Goal: Task Accomplishment & Management: Complete application form

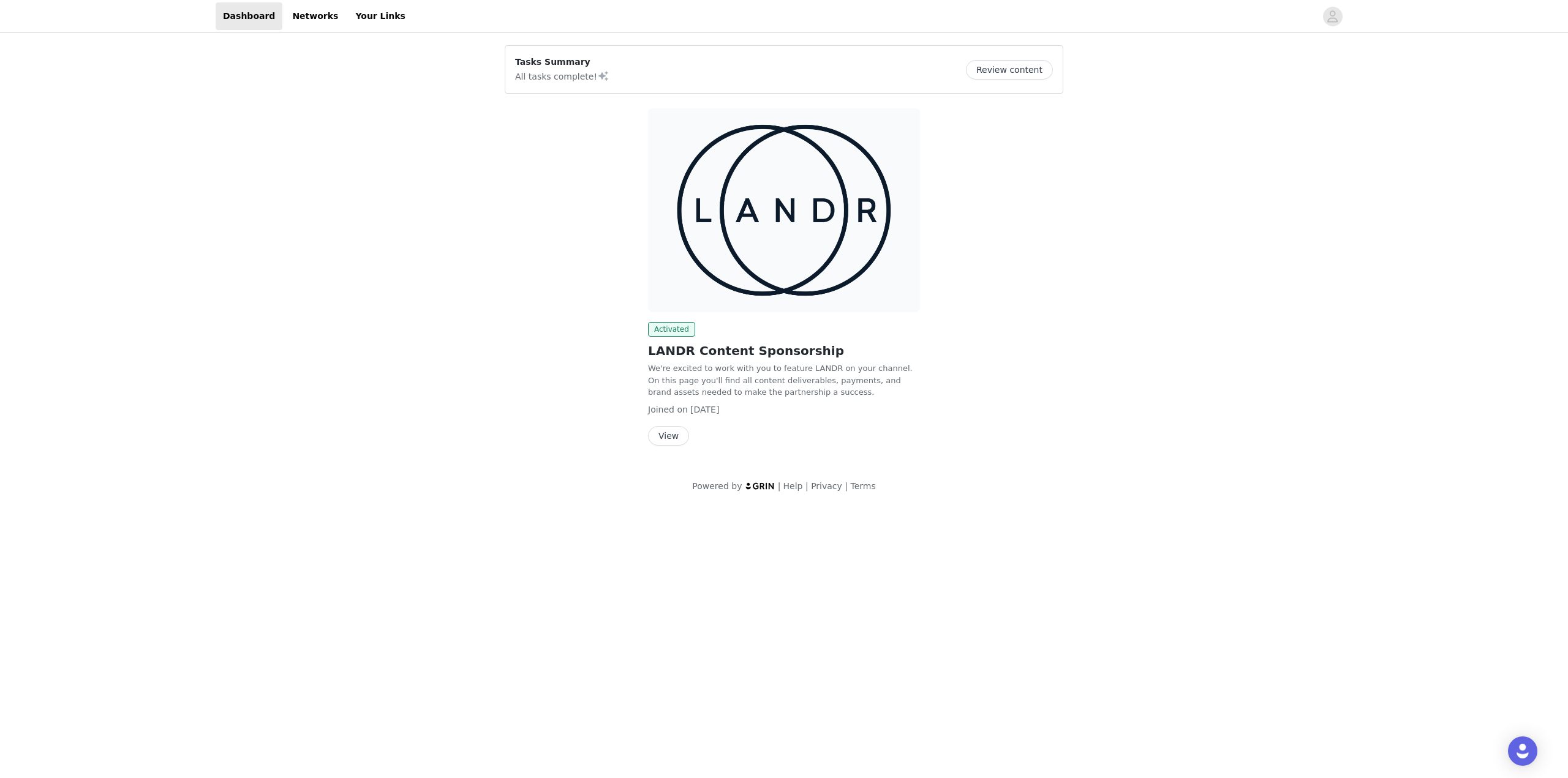
click at [712, 241] on img at bounding box center [784, 210] width 272 height 204
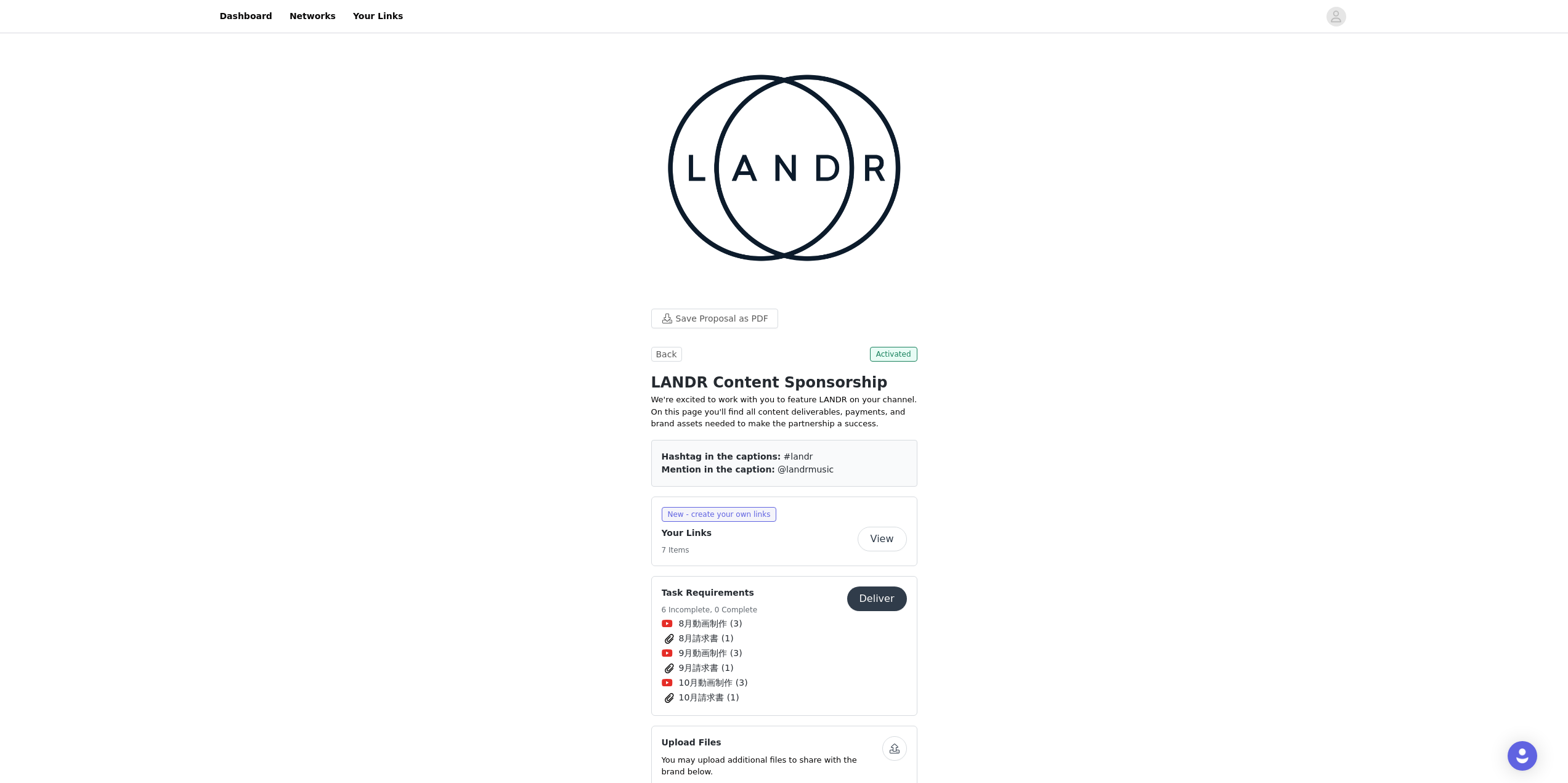
click at [894, 586] on button "Deliver" at bounding box center [876, 599] width 60 height 25
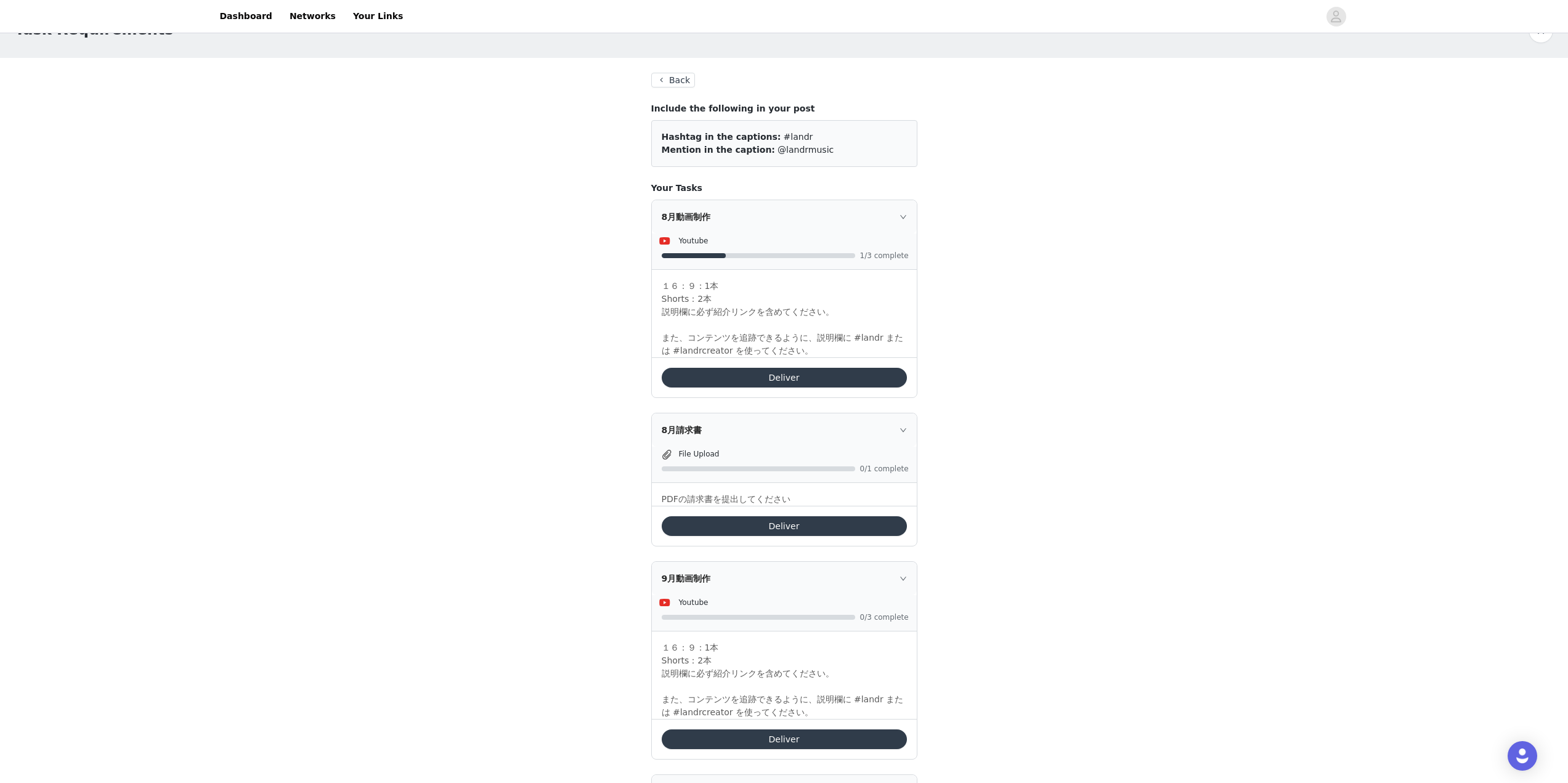
scroll to position [62, 0]
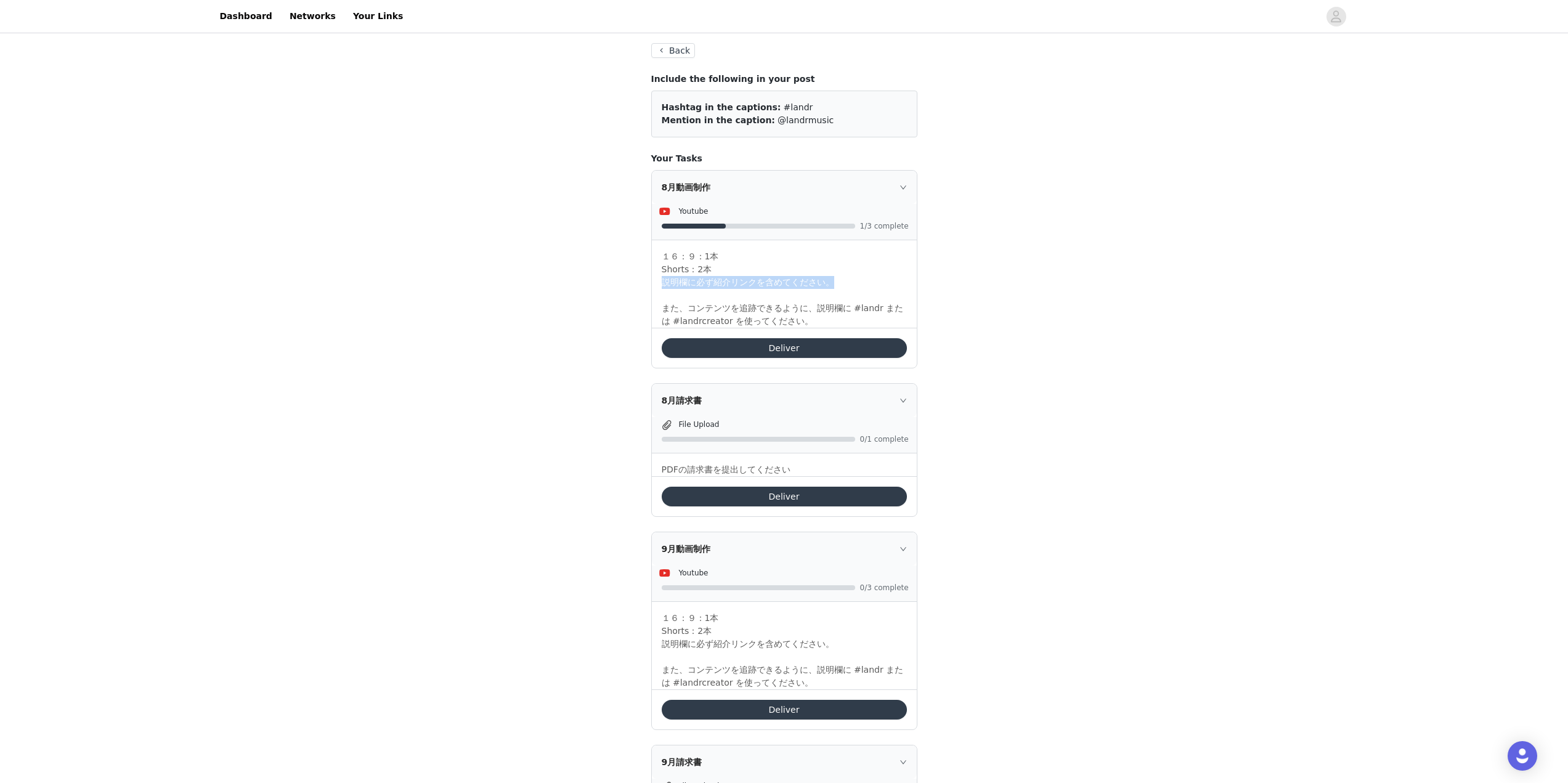
drag, startPoint x: 845, startPoint y: 282, endPoint x: 649, endPoint y: 286, distance: 196.0
click at [649, 286] on section "Back Include the following in your post Hashtag in the captions: #landr Mention…" at bounding box center [784, 649] width 295 height 1242
click at [809, 309] on span "説明欄に必ず紹介リンクを含めてください。 また、コンテンツを追跡できるように、説明欄に #landr または #landrcreator を使ってください。" at bounding box center [782, 301] width 242 height 49
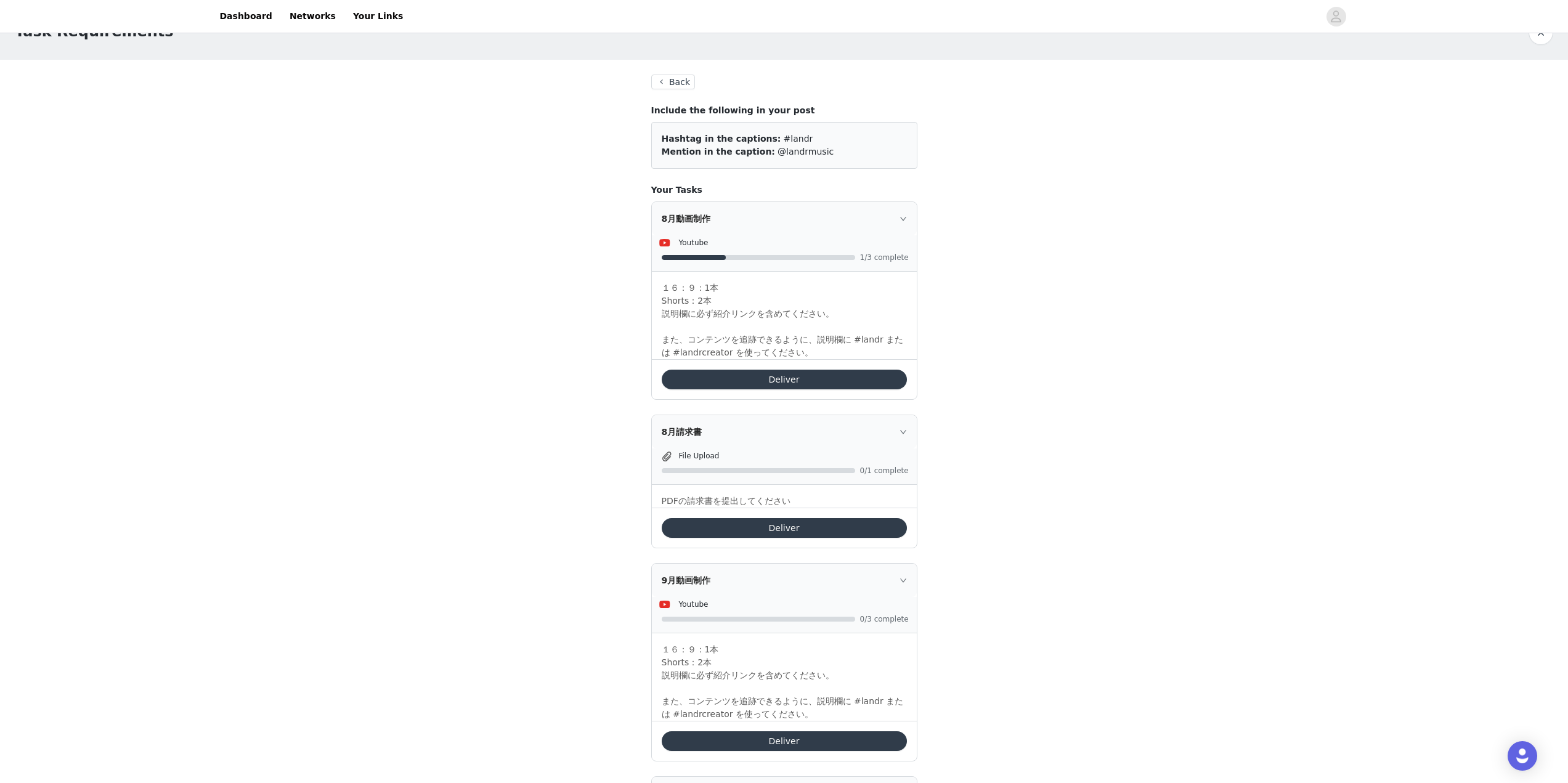
scroll to position [0, 0]
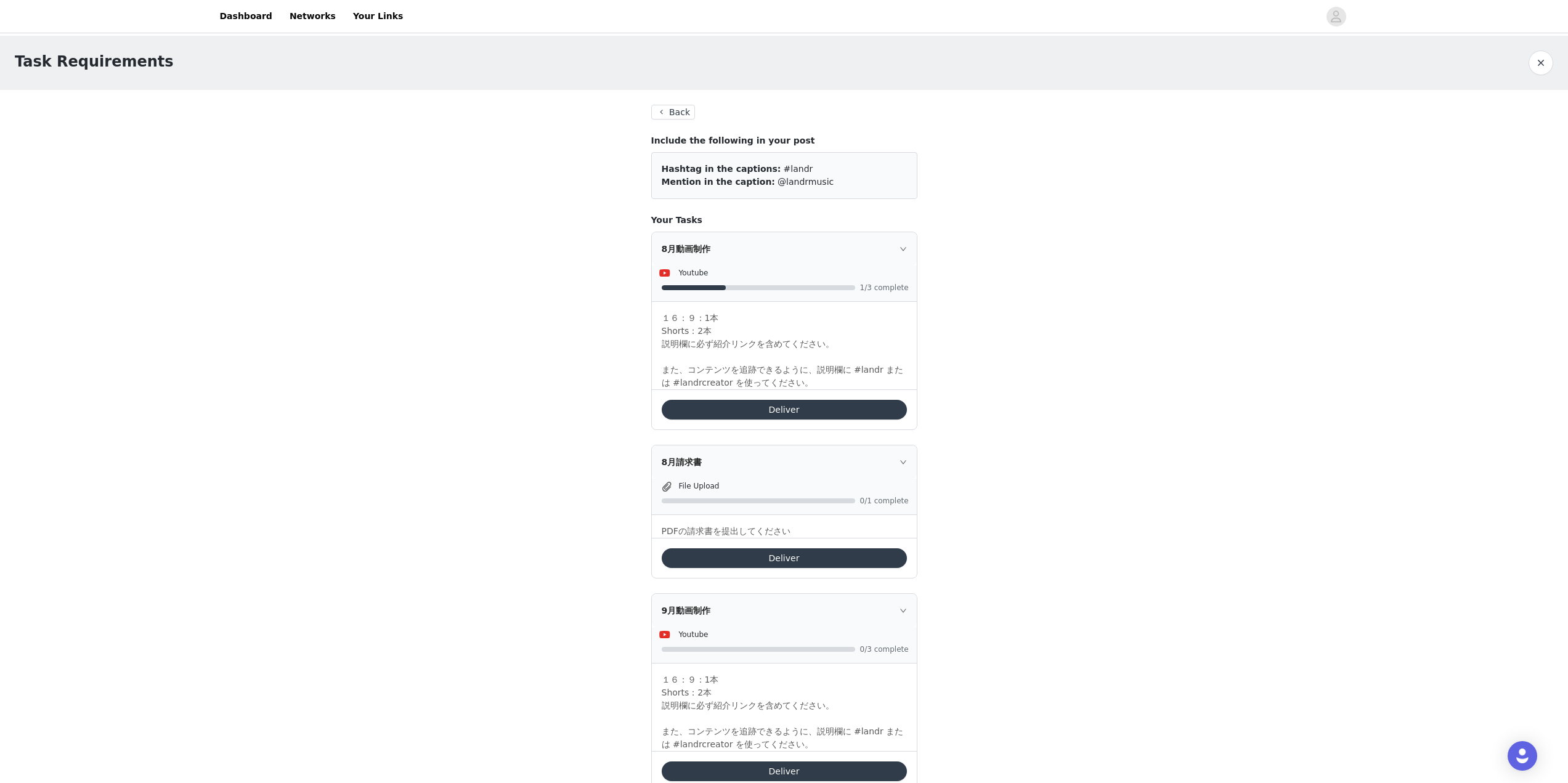
click at [792, 404] on button "Deliver" at bounding box center [784, 409] width 245 height 19
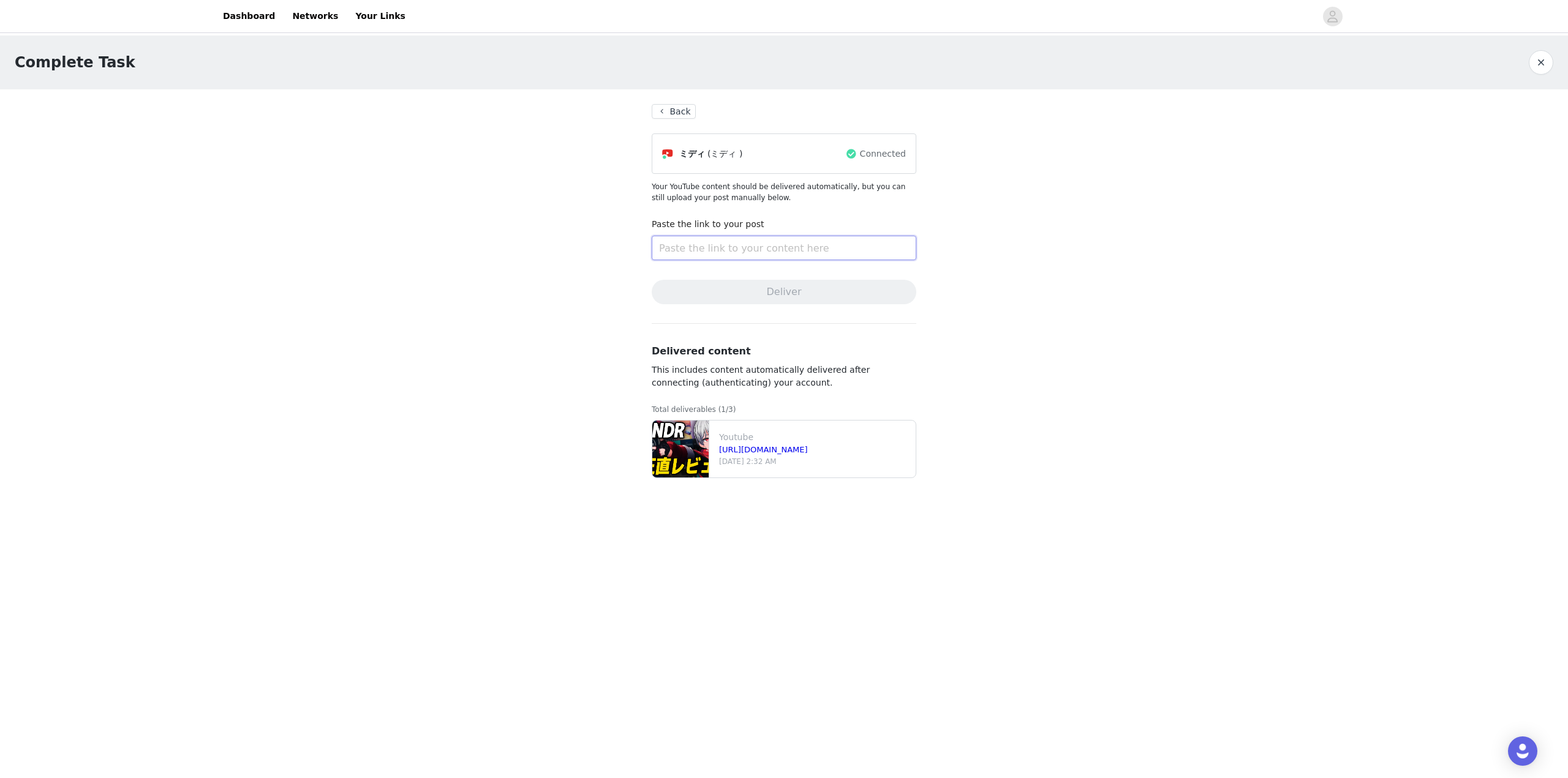
click at [807, 244] on input "text" at bounding box center [784, 248] width 265 height 25
click at [764, 248] on input "text" at bounding box center [784, 248] width 265 height 25
paste input "https://www.youtube.com/shorts/xV3f5eY2ONk"
type input "https://www.youtube.com/shorts/xV3f5eY2ONk"
click at [757, 287] on button "Deliver" at bounding box center [784, 292] width 265 height 25
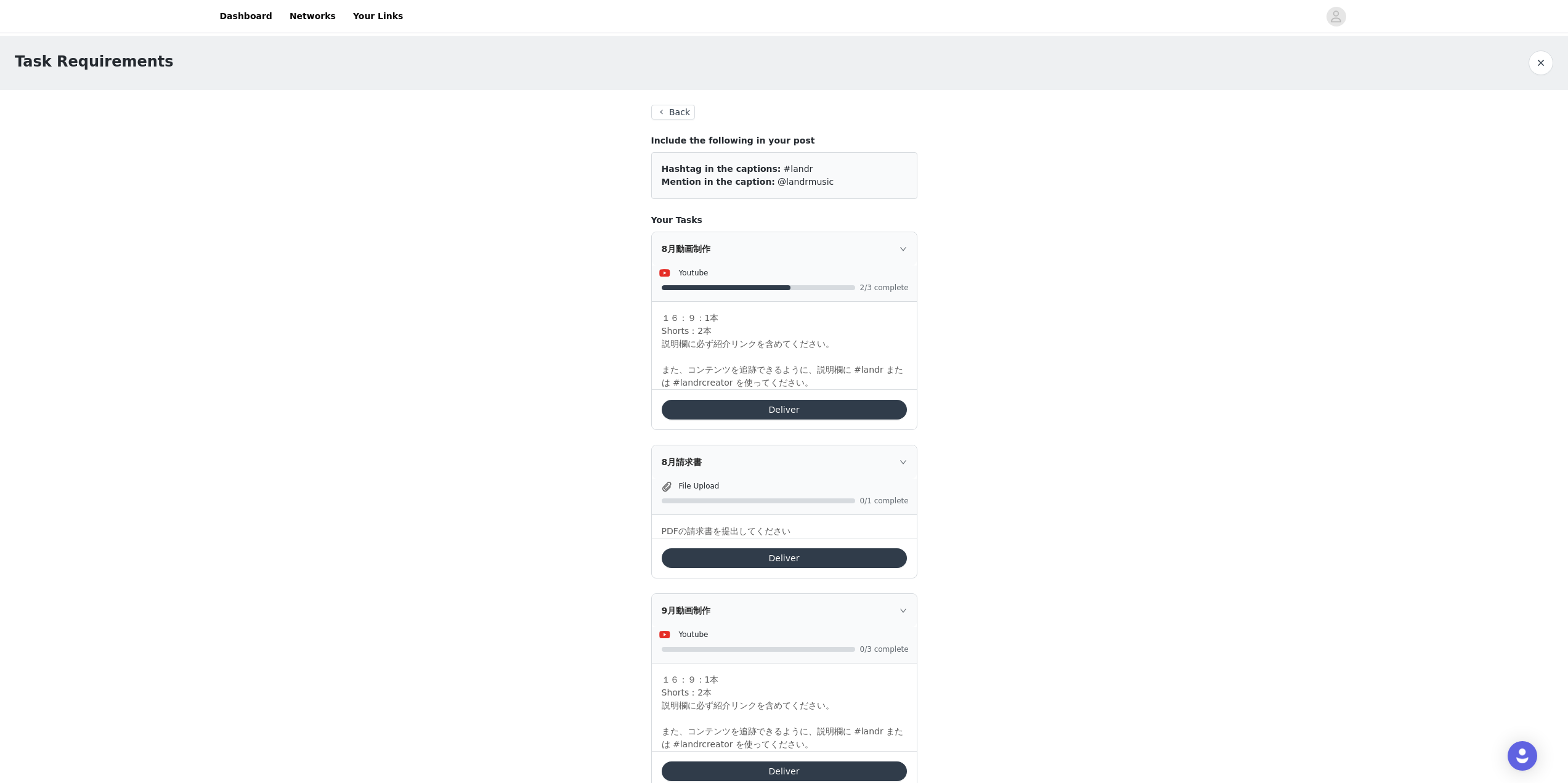
click at [795, 406] on button "Deliver" at bounding box center [784, 409] width 245 height 19
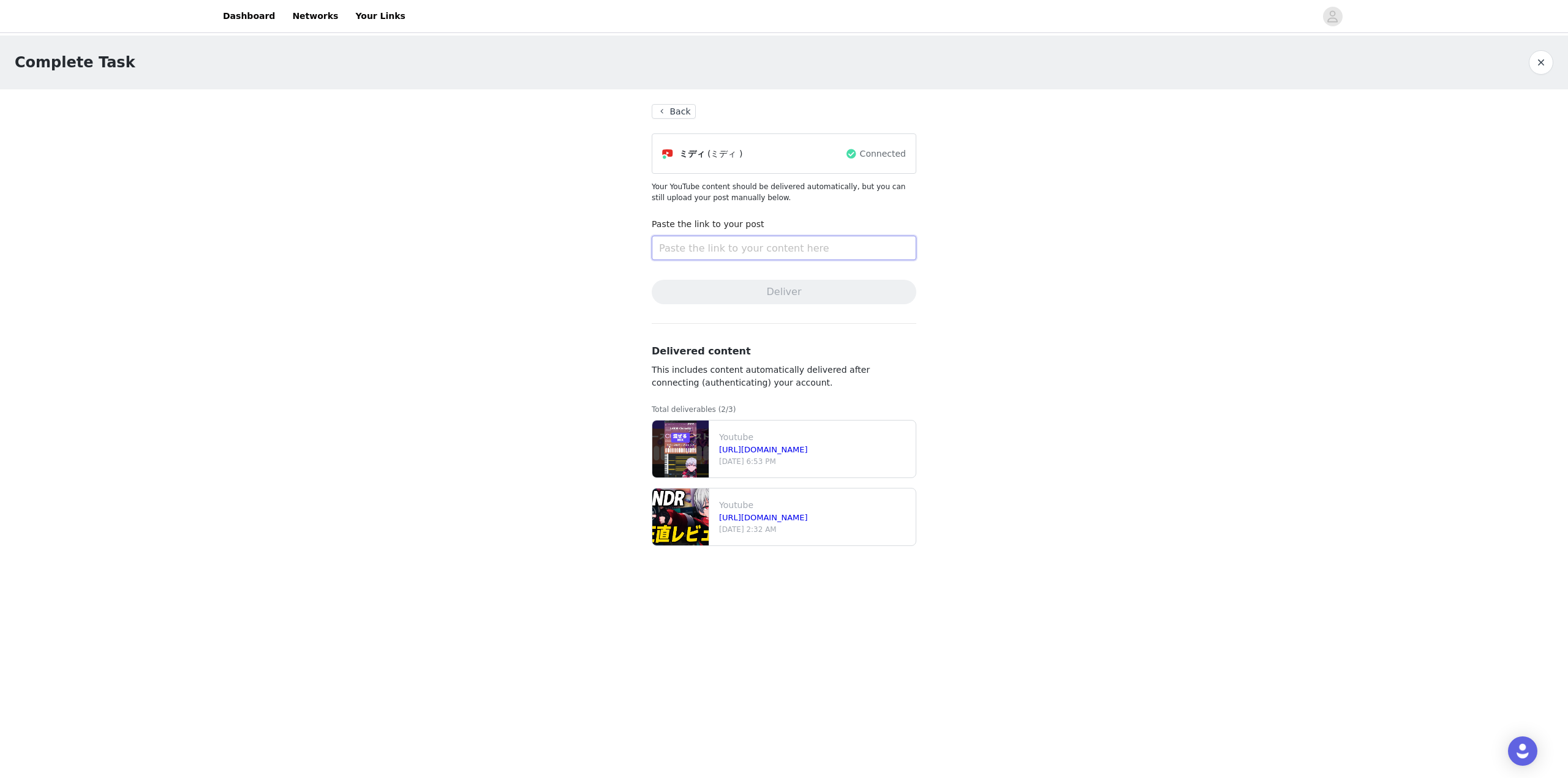
click at [770, 253] on input "text" at bounding box center [784, 248] width 265 height 25
paste input "https://www.youtube.com/shorts/vZ_nJdL3R20"
type input "https://www.youtube.com/shorts/vZ_nJdL3R20"
click at [774, 294] on button "Deliver" at bounding box center [784, 292] width 265 height 25
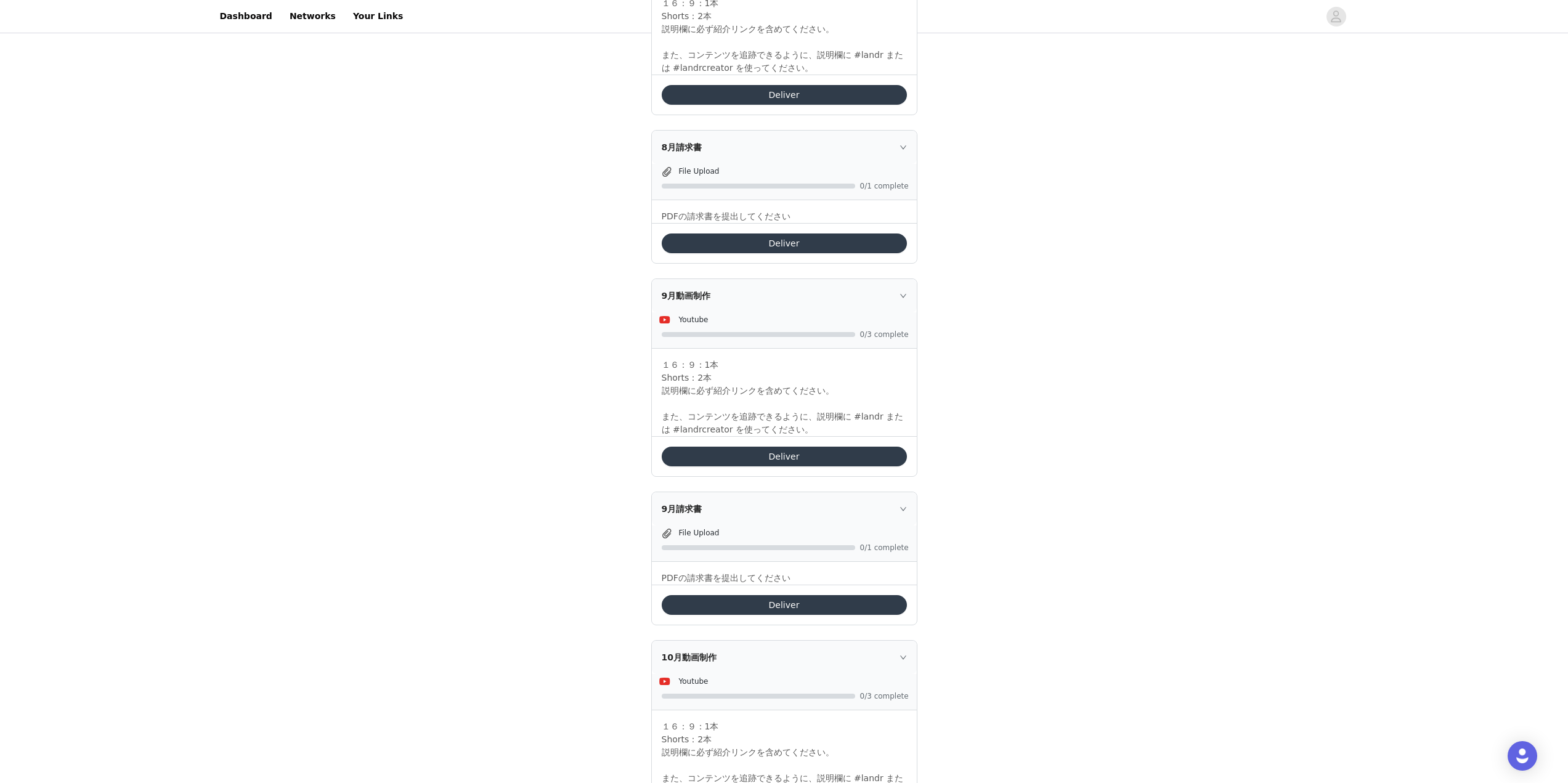
scroll to position [247, 0]
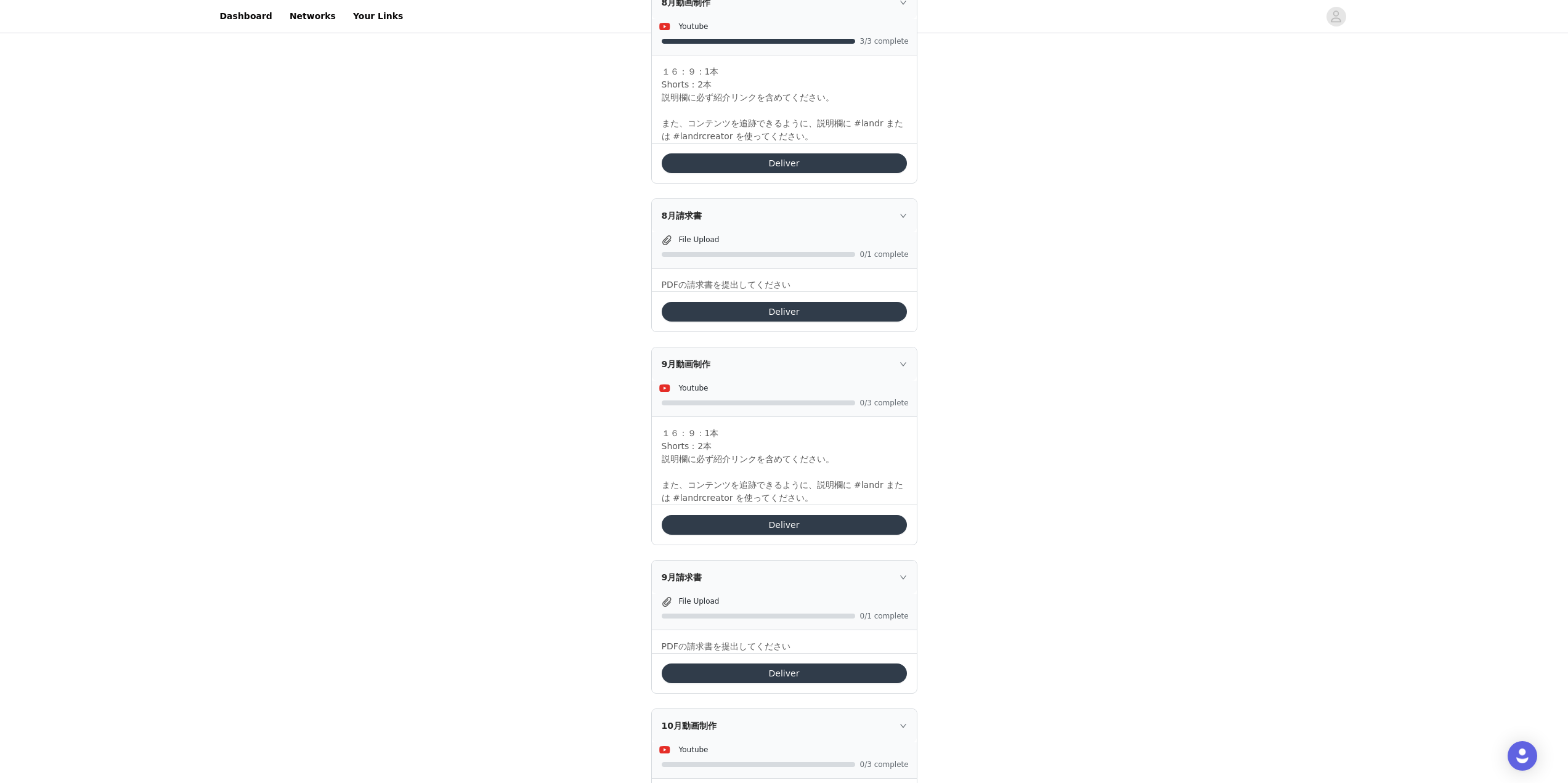
click at [816, 310] on button "Deliver" at bounding box center [784, 311] width 245 height 19
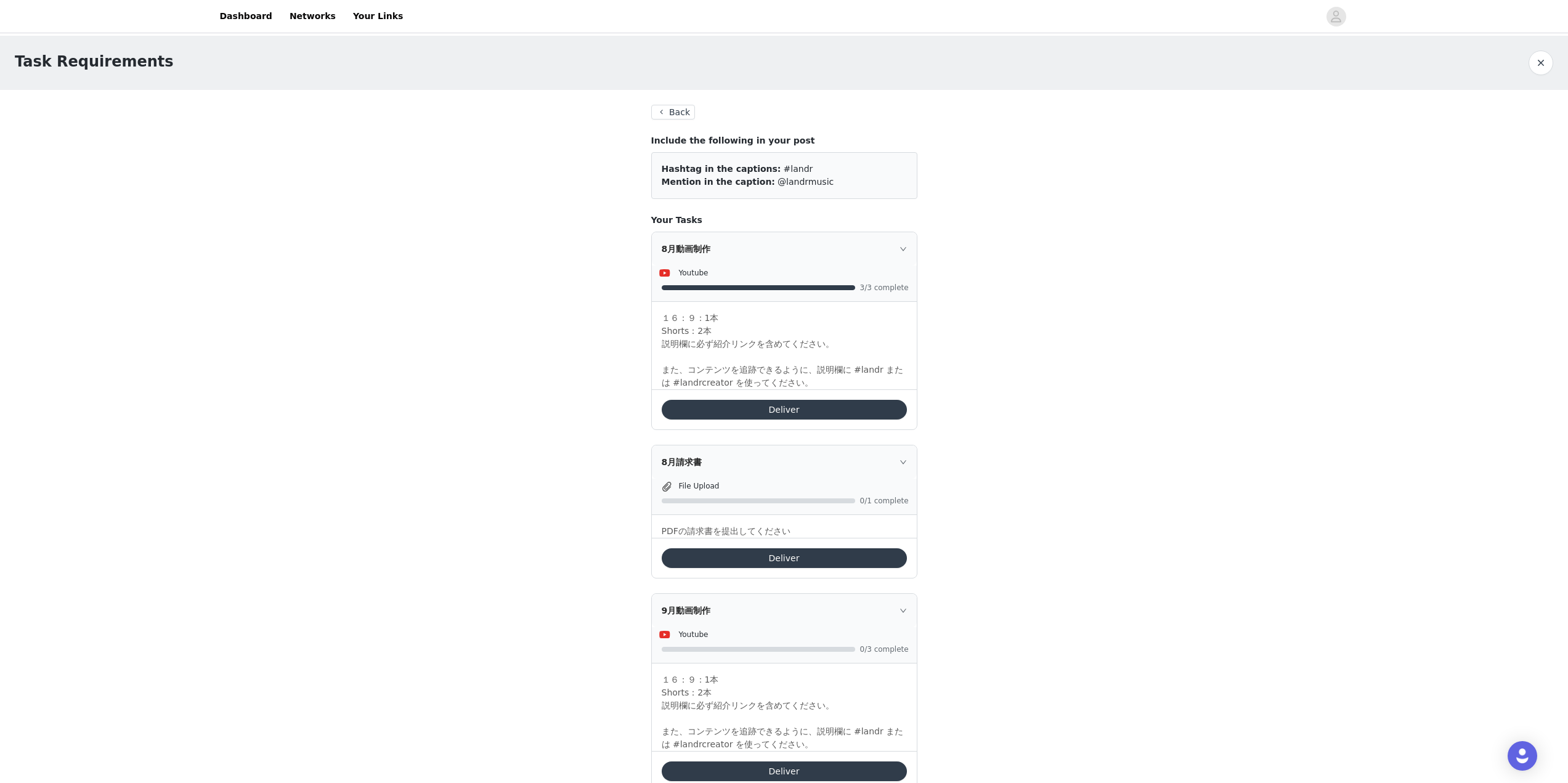
click at [826, 402] on button "Deliver" at bounding box center [784, 409] width 245 height 19
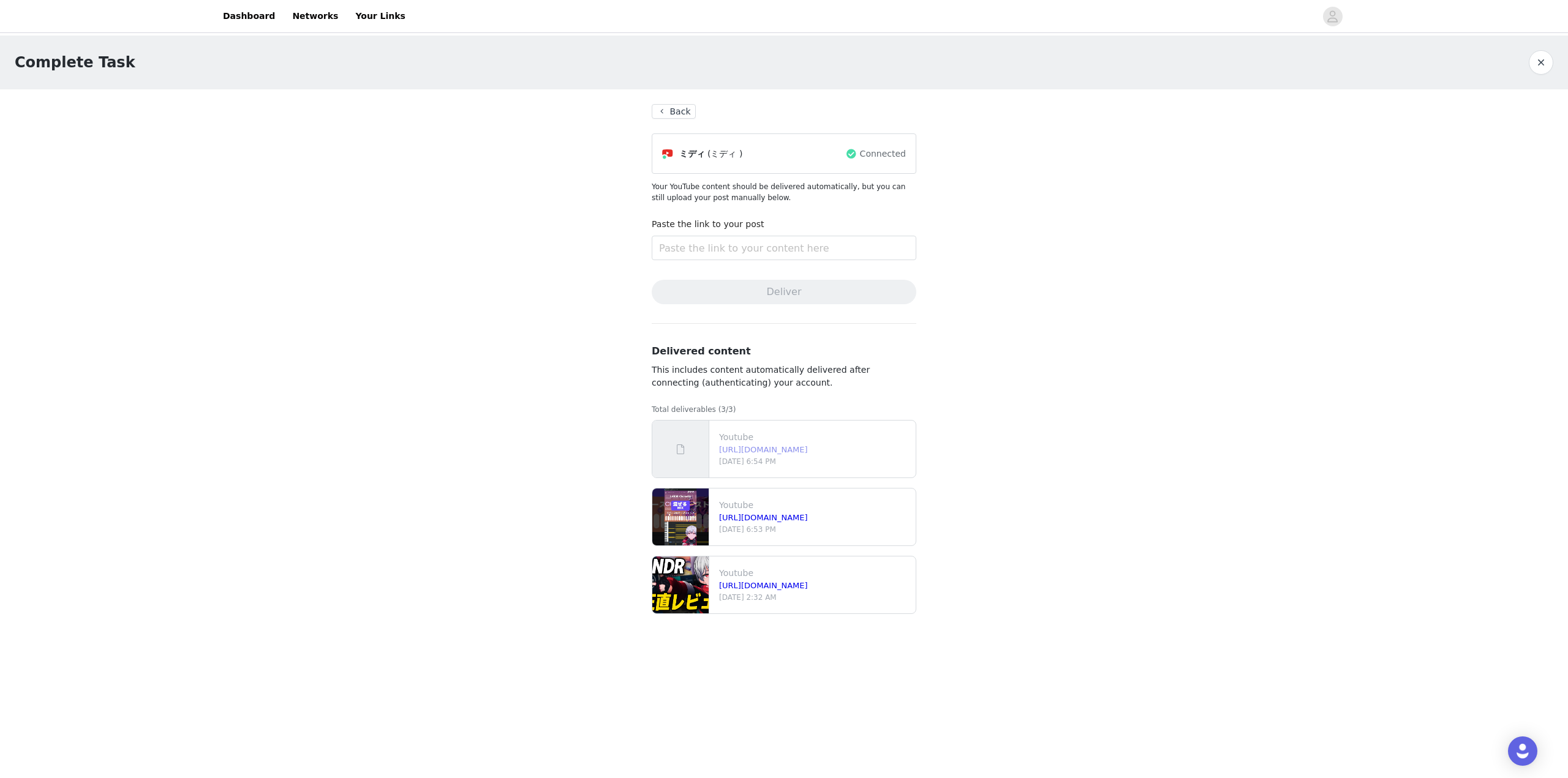
click at [761, 452] on link "https://www.youtube.com/watch?v=vZ_nJdL3R20" at bounding box center [763, 450] width 88 height 9
click at [977, 409] on div "タスクを完了する 戻る ミディ (ミディ ) 接続 YouTube コンテンツは自動的に配信されますが、以下の投稿を手動でアップロードすることもできます。 投…" at bounding box center [784, 337] width 1568 height 603
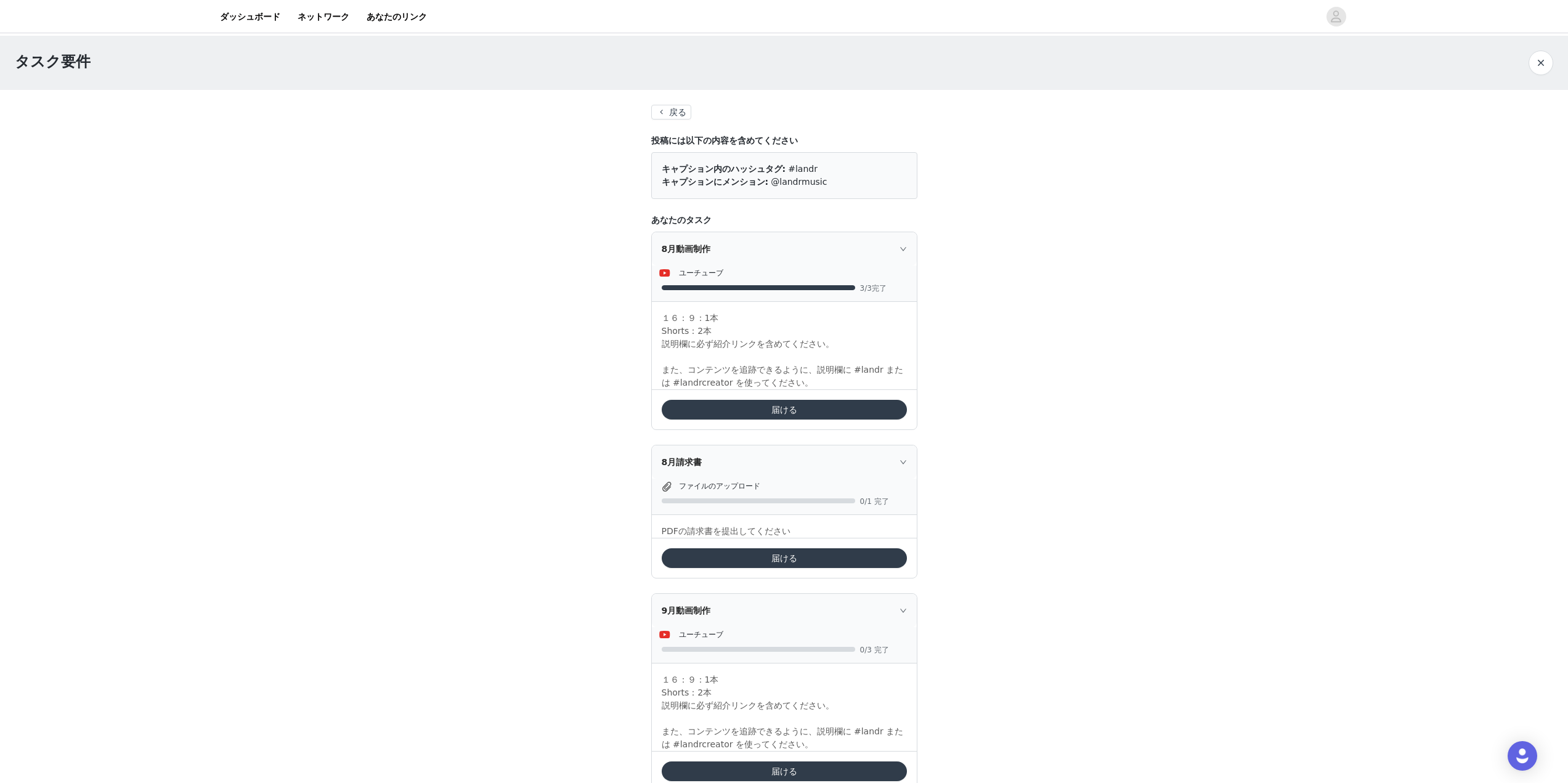
click at [652, 109] on button "戻る" at bounding box center [671, 111] width 41 height 15
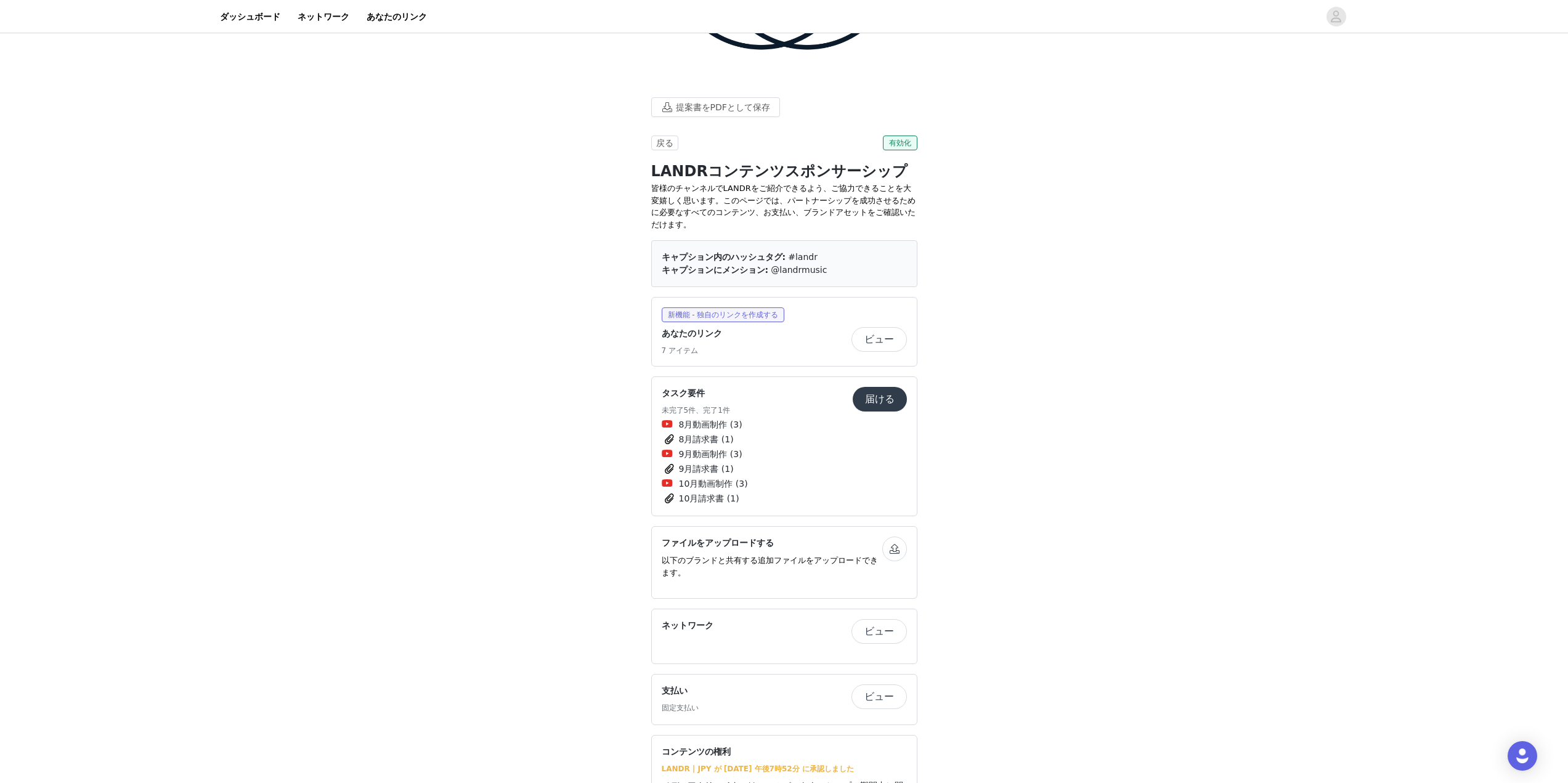
scroll to position [221, 0]
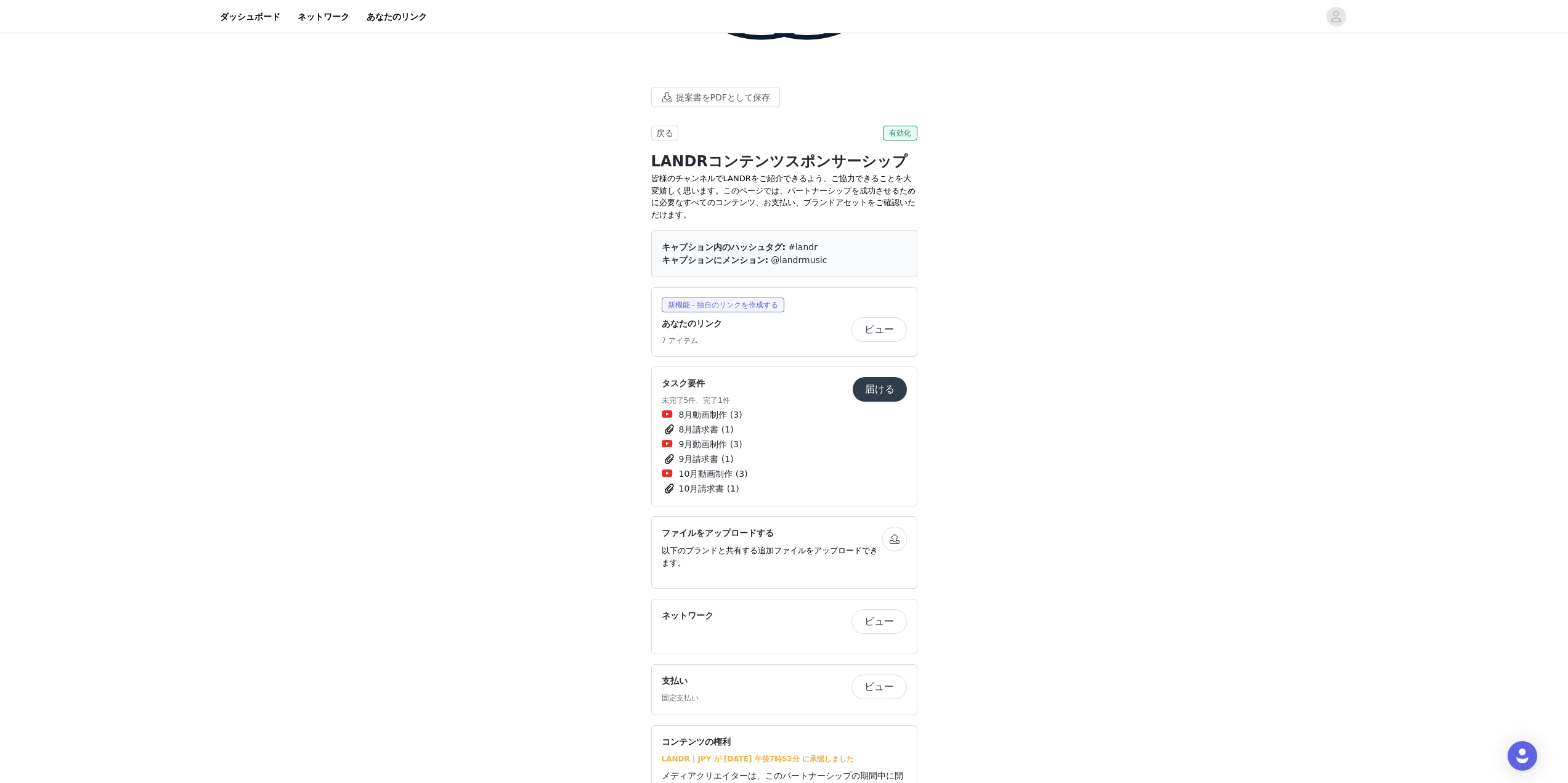
click at [869, 675] on button "ビュー" at bounding box center [880, 687] width 56 height 25
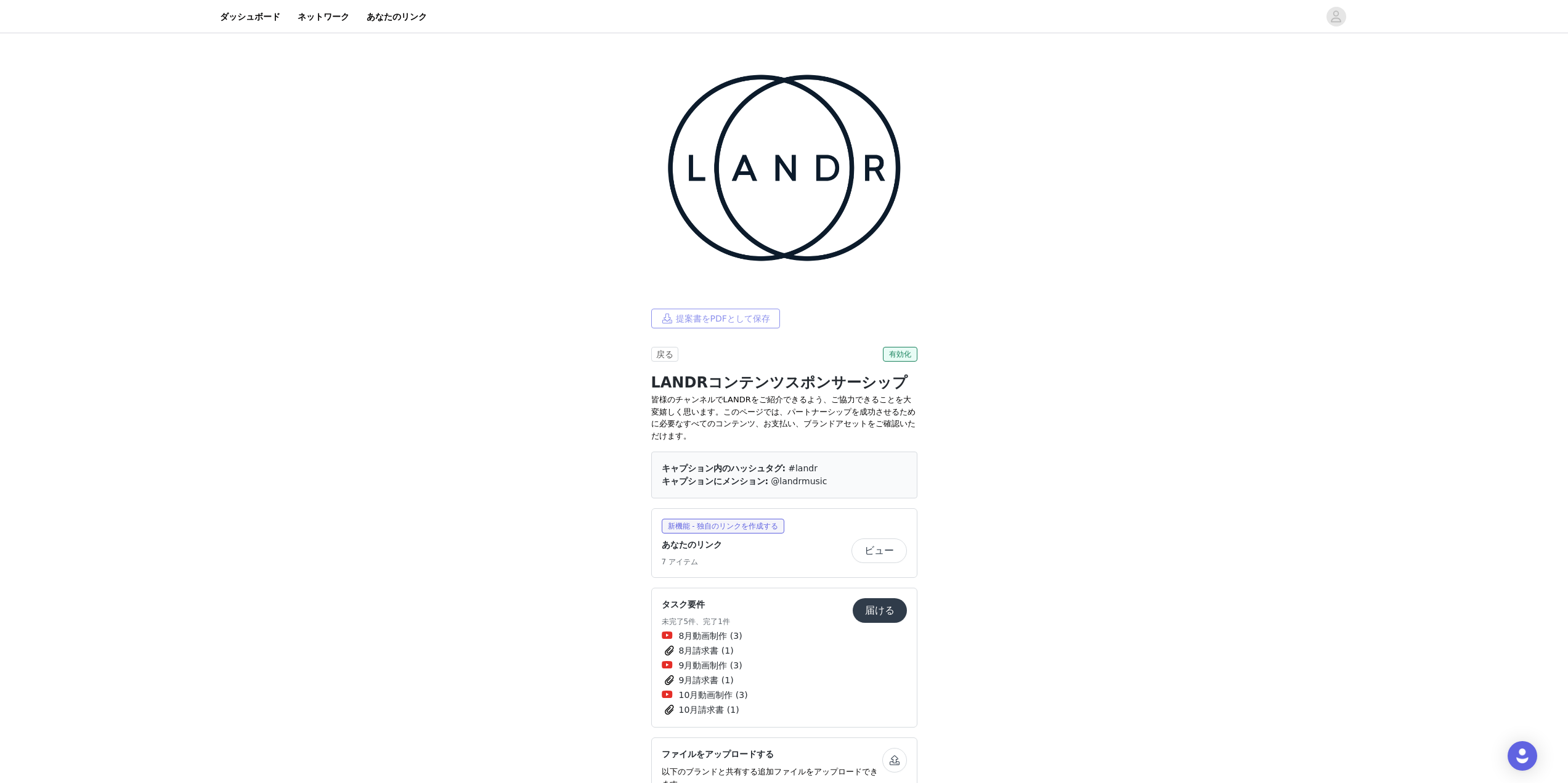
click at [727, 309] on button "提案書をPDFとして保存" at bounding box center [716, 318] width 128 height 19
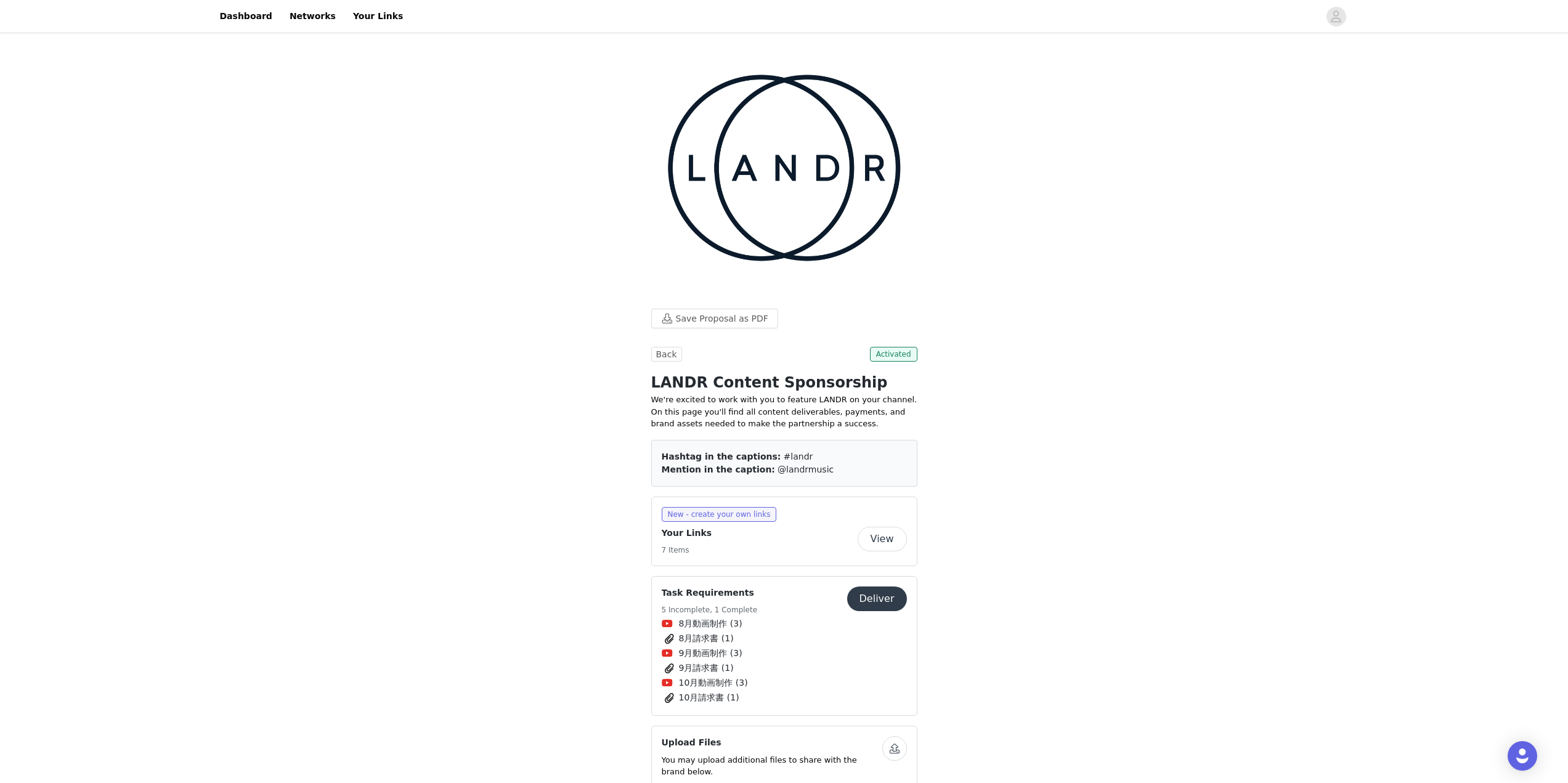
click at [926, 300] on section "Save Proposal as PDF Back Activated LANDR Content Sponsorship We're excited to …" at bounding box center [784, 771] width 295 height 943
click at [889, 527] on button "View" at bounding box center [882, 539] width 50 height 25
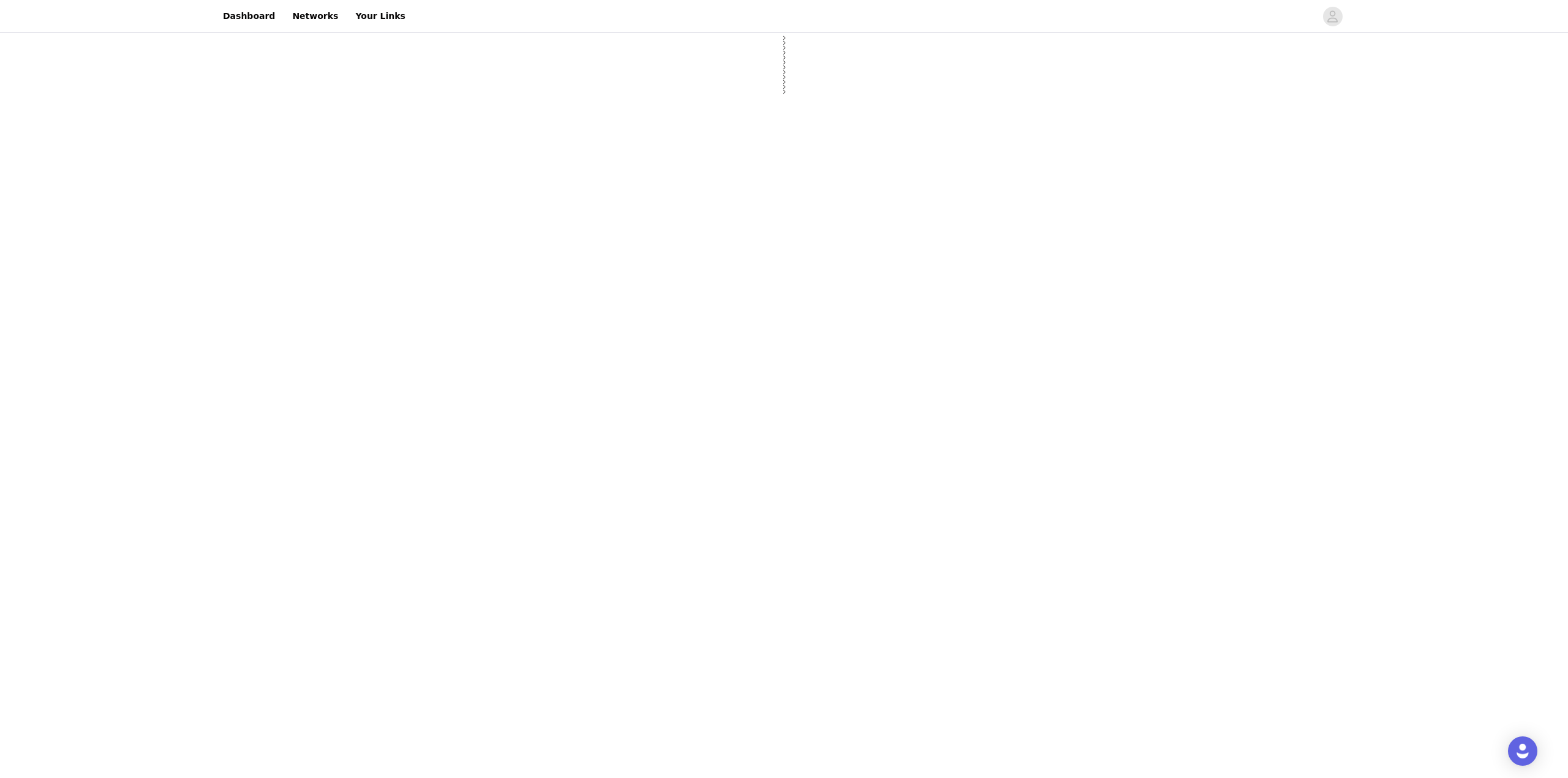
select select "12"
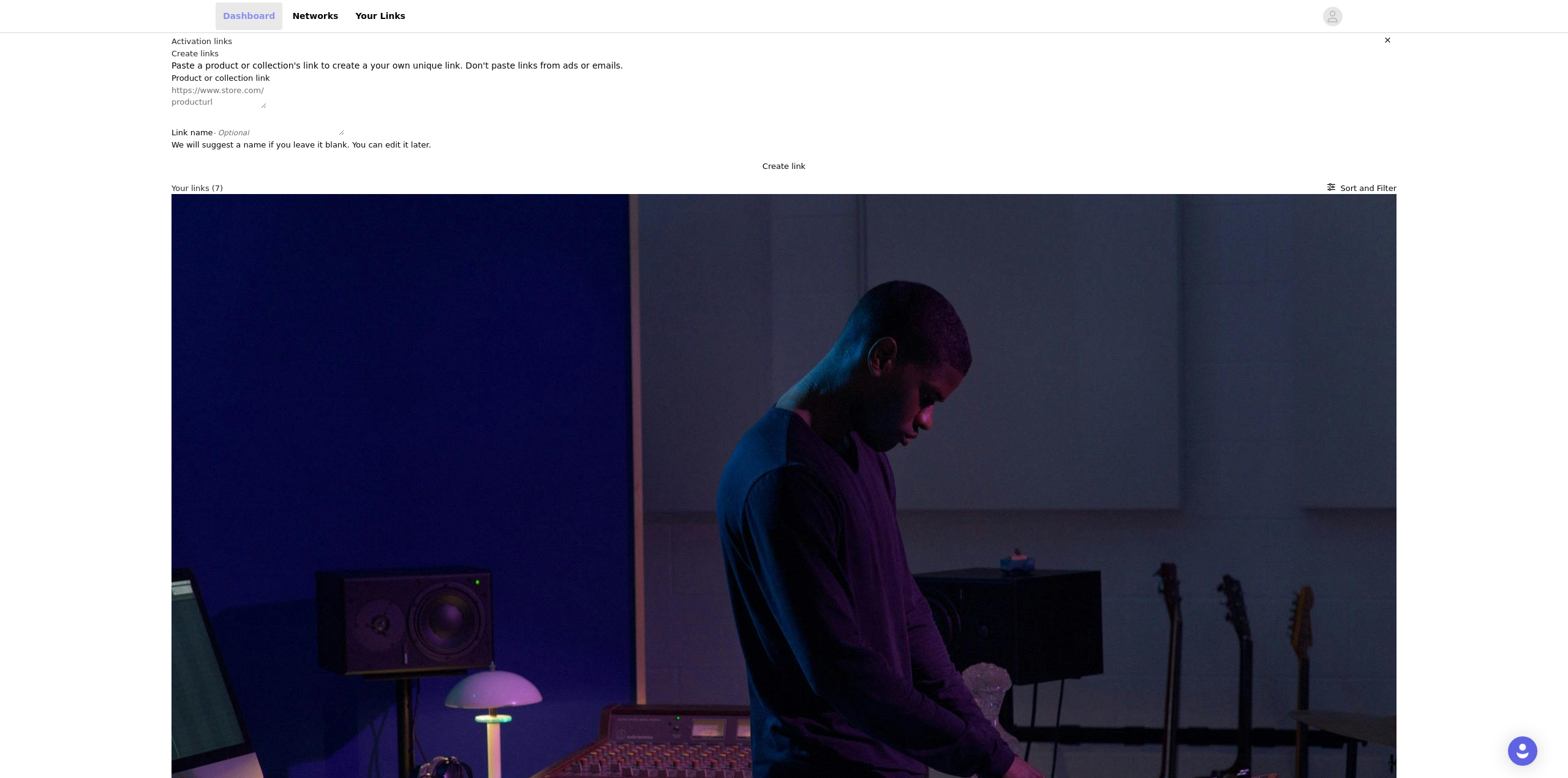
click at [256, 20] on link "Dashboard" at bounding box center [248, 16] width 67 height 28
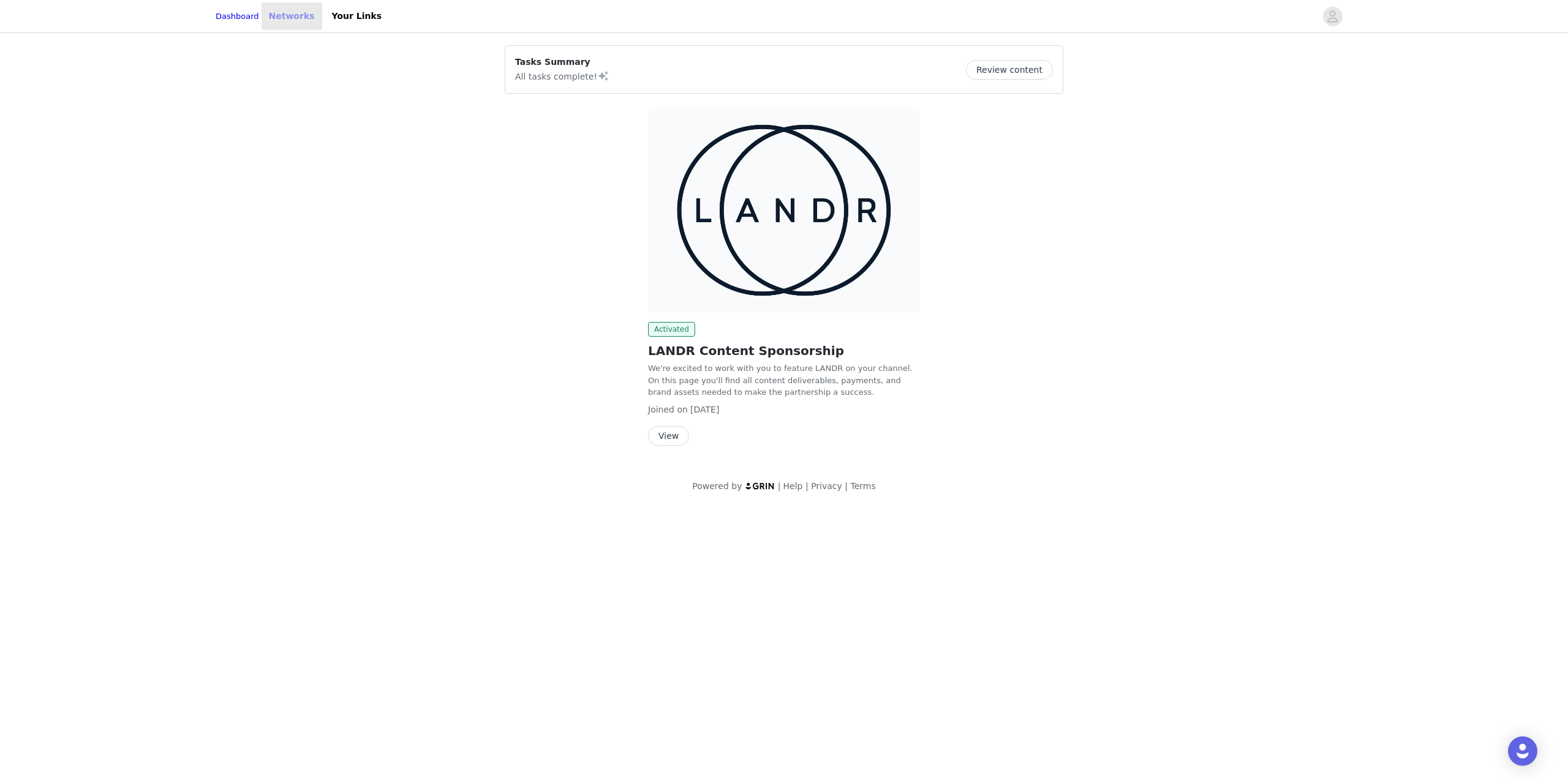
click at [311, 23] on link "Networks" at bounding box center [291, 16] width 61 height 28
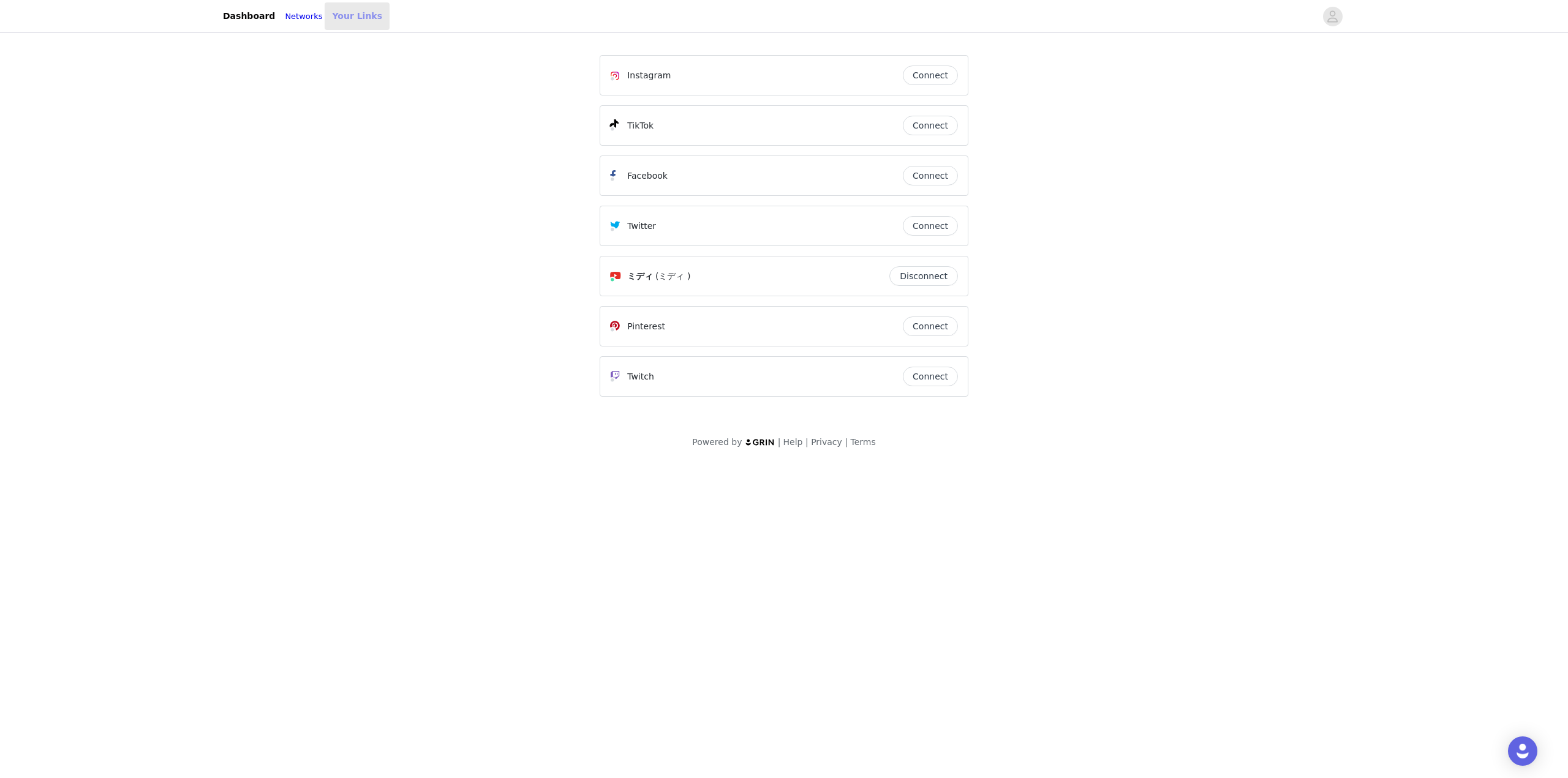
click at [358, 18] on link "Your Links" at bounding box center [357, 16] width 65 height 28
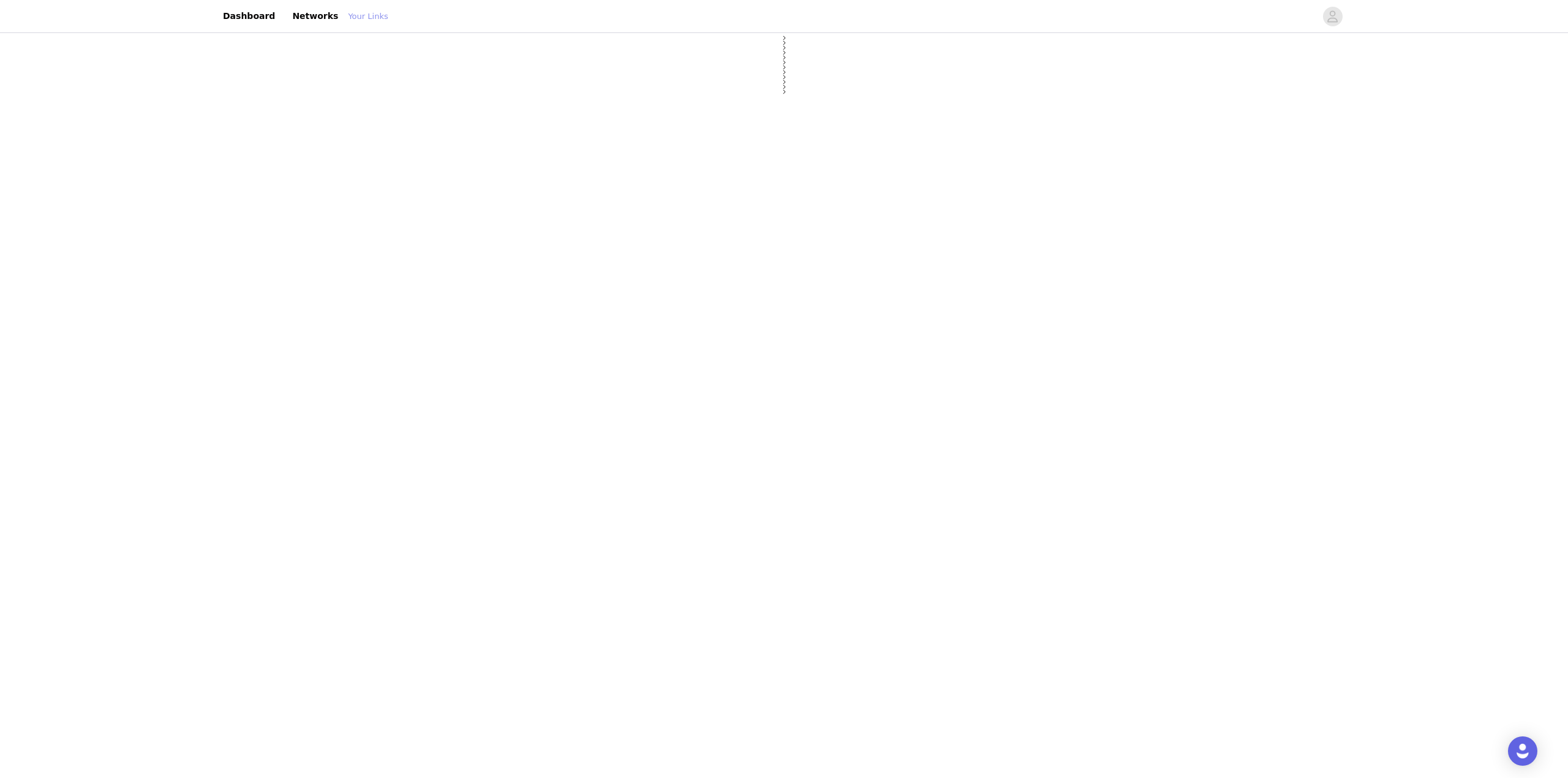
select select "12"
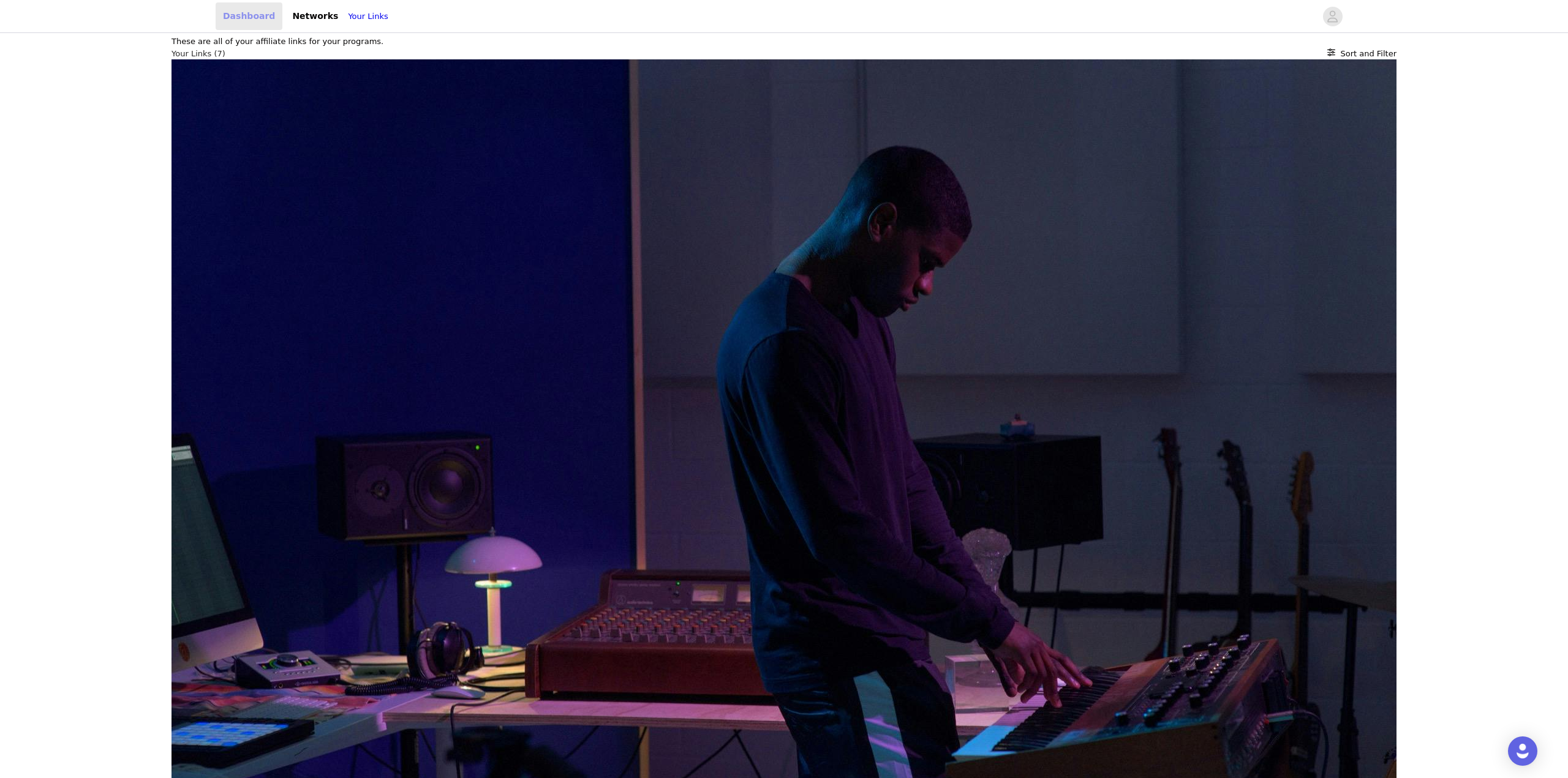
click at [272, 11] on link "Dashboard" at bounding box center [248, 16] width 67 height 28
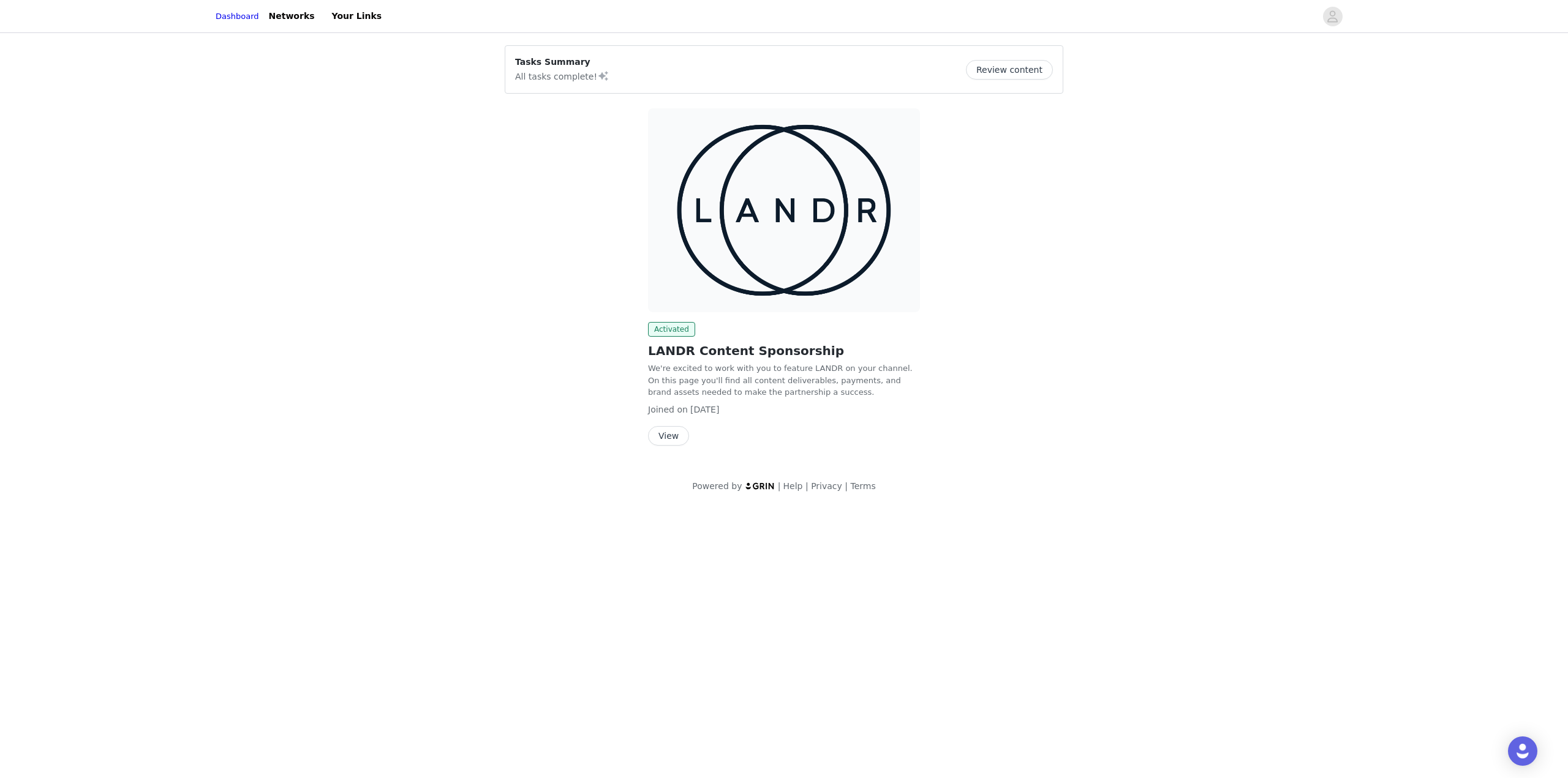
click at [744, 262] on img at bounding box center [784, 210] width 272 height 204
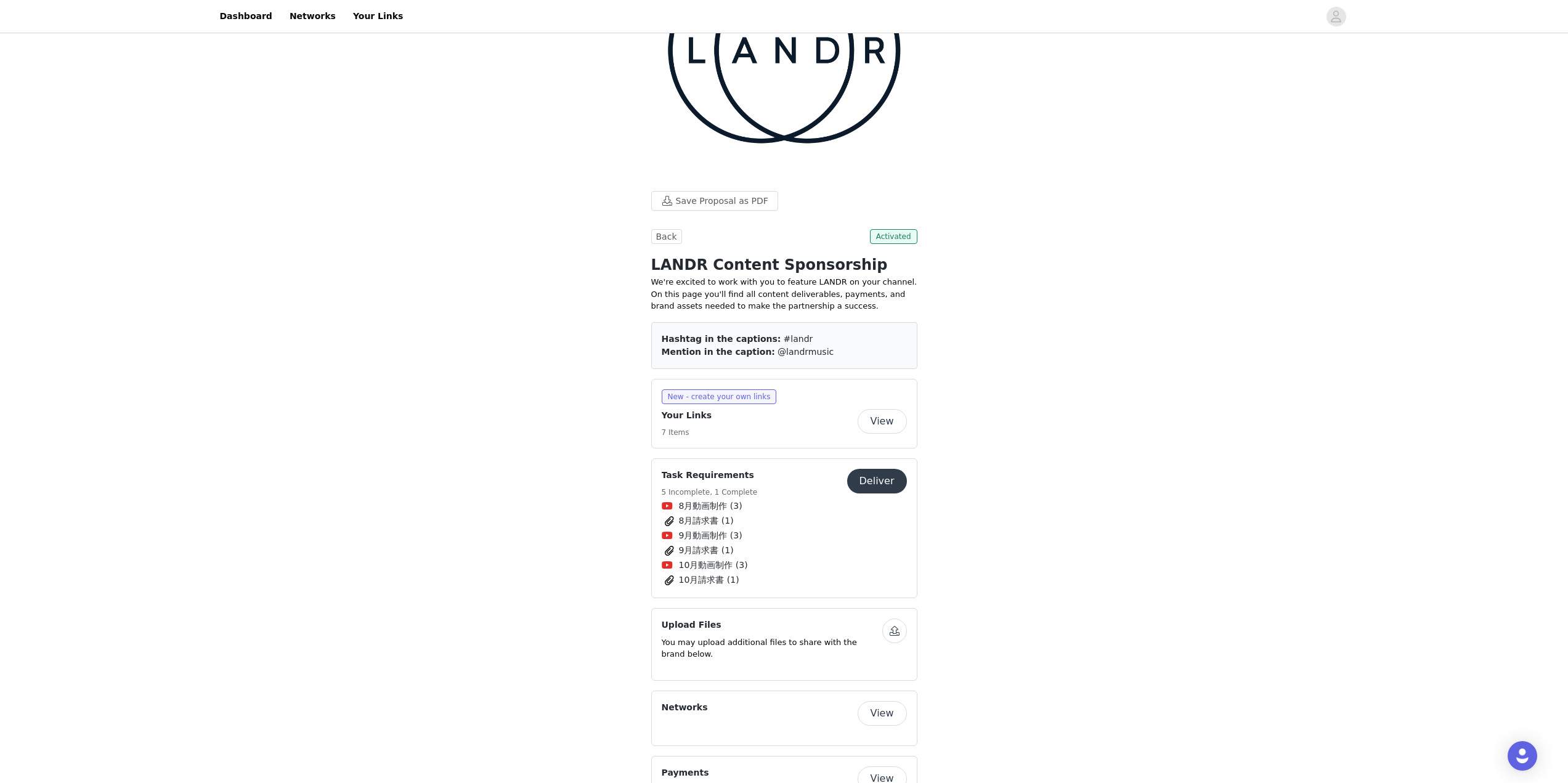
scroll to position [123, 0]
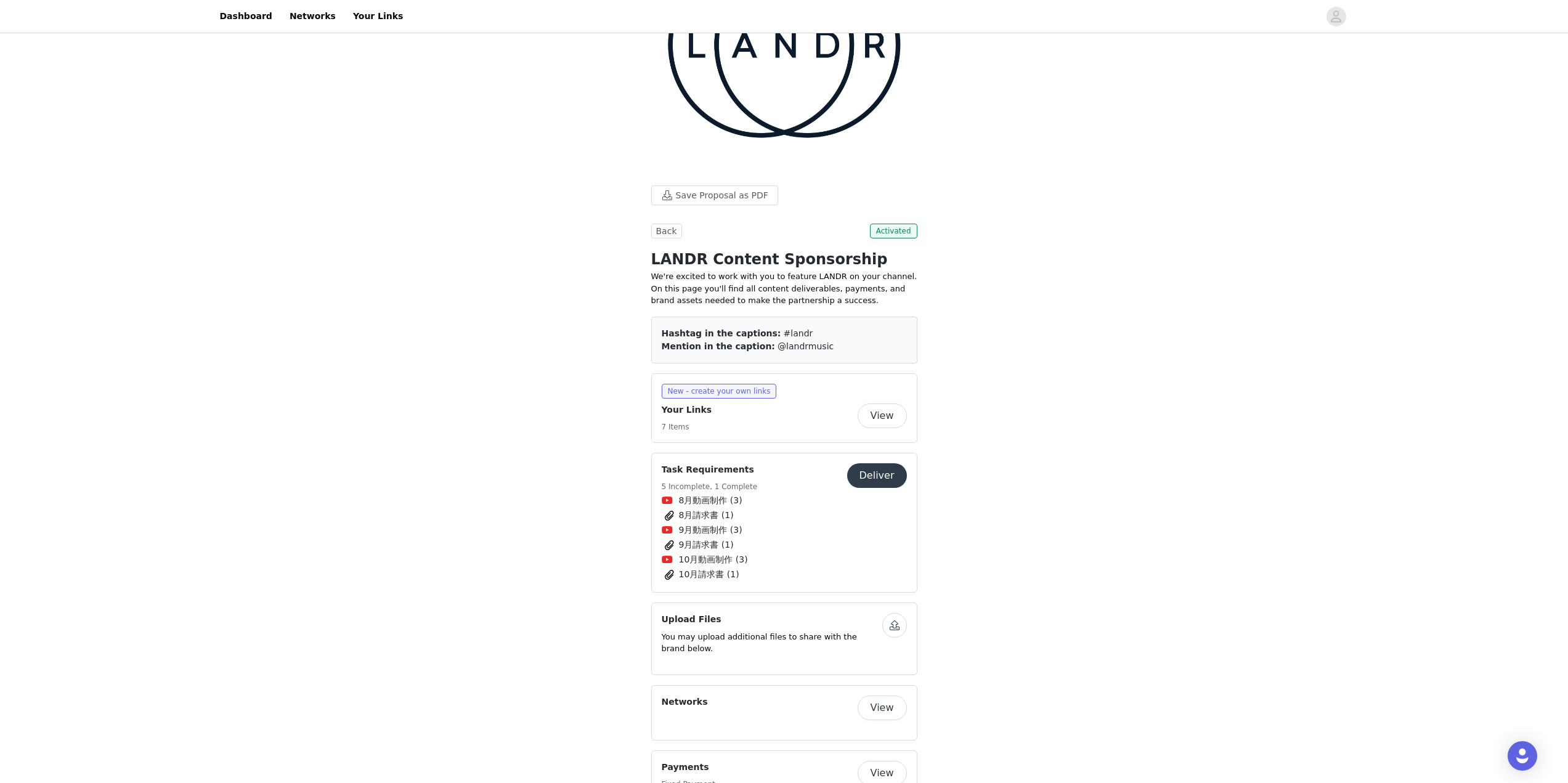
click at [866, 463] on button "Deliver" at bounding box center [876, 476] width 60 height 25
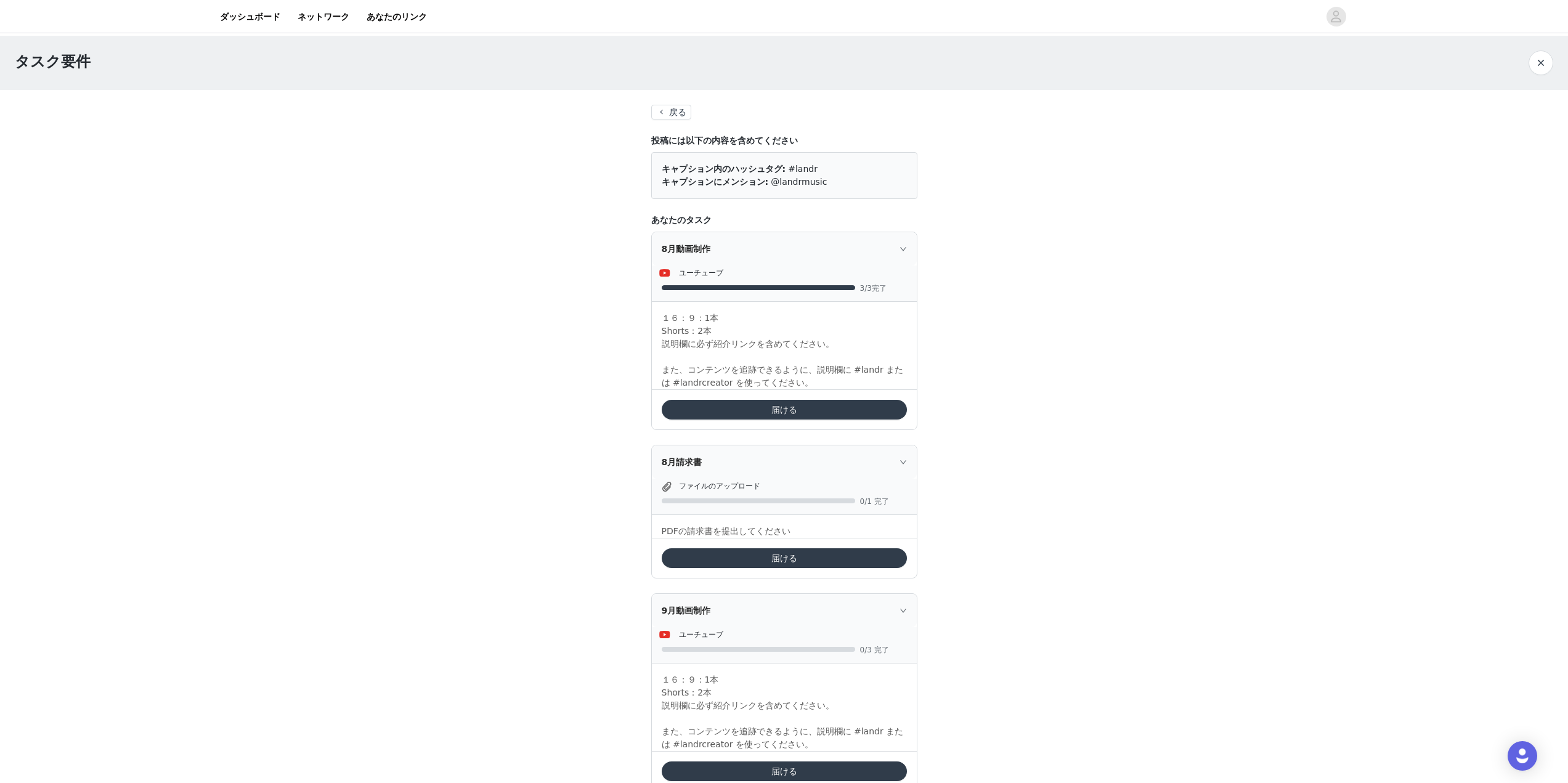
click at [1001, 378] on div "タスク要件 戻る 投稿には以下の内容を含めてください キャプション内のハッシュタグ: #landr キャプションにメンション: @landrmusic あなた…" at bounding box center [784, 683] width 1568 height 1296
drag, startPoint x: 845, startPoint y: 187, endPoint x: 770, endPoint y: 177, distance: 75.7
click at [770, 177] on div "キャプションにメンション: @landrmusic" at bounding box center [784, 182] width 245 height 13
copy font "@landrmusic"
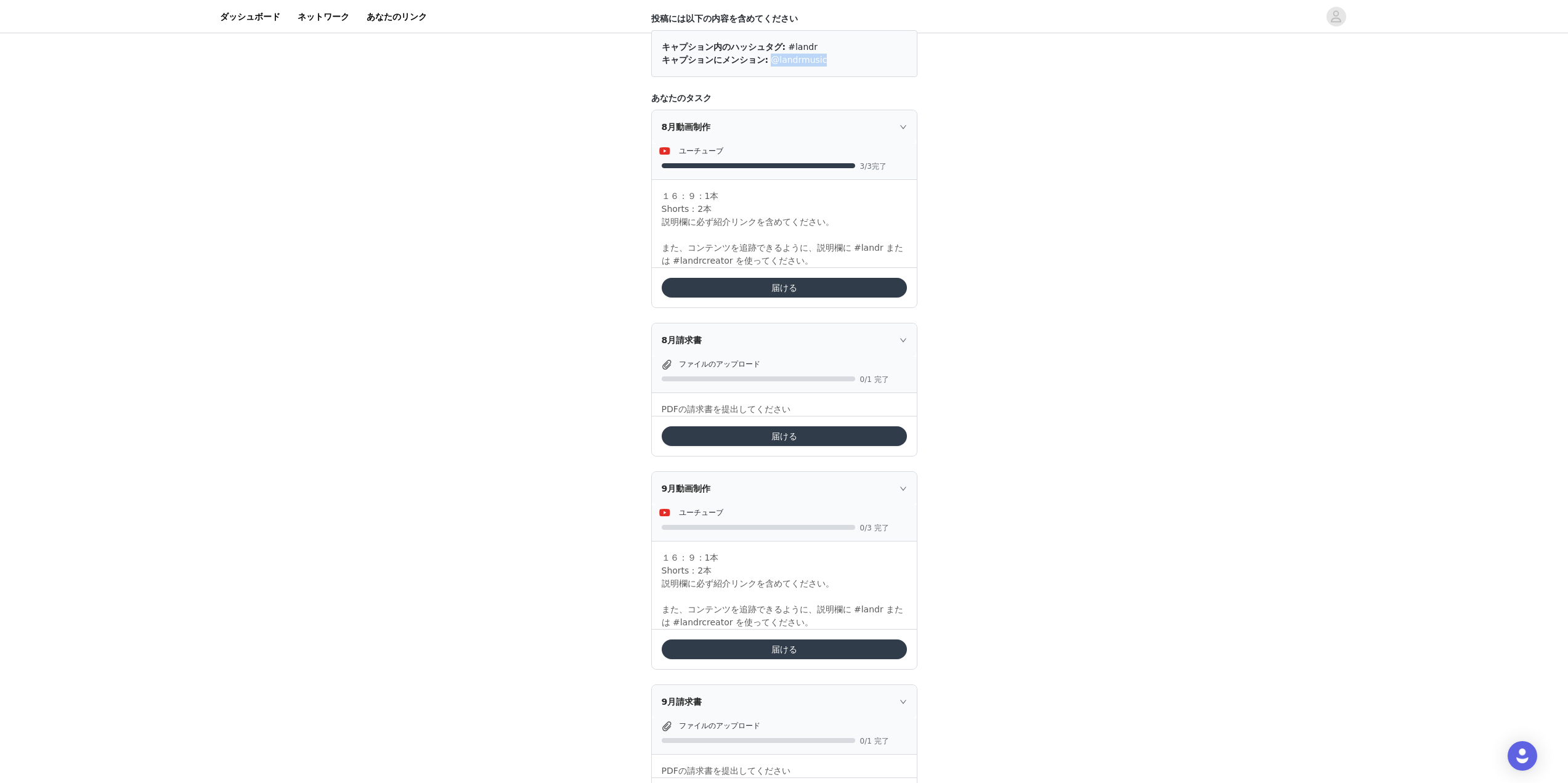
scroll to position [241, 0]
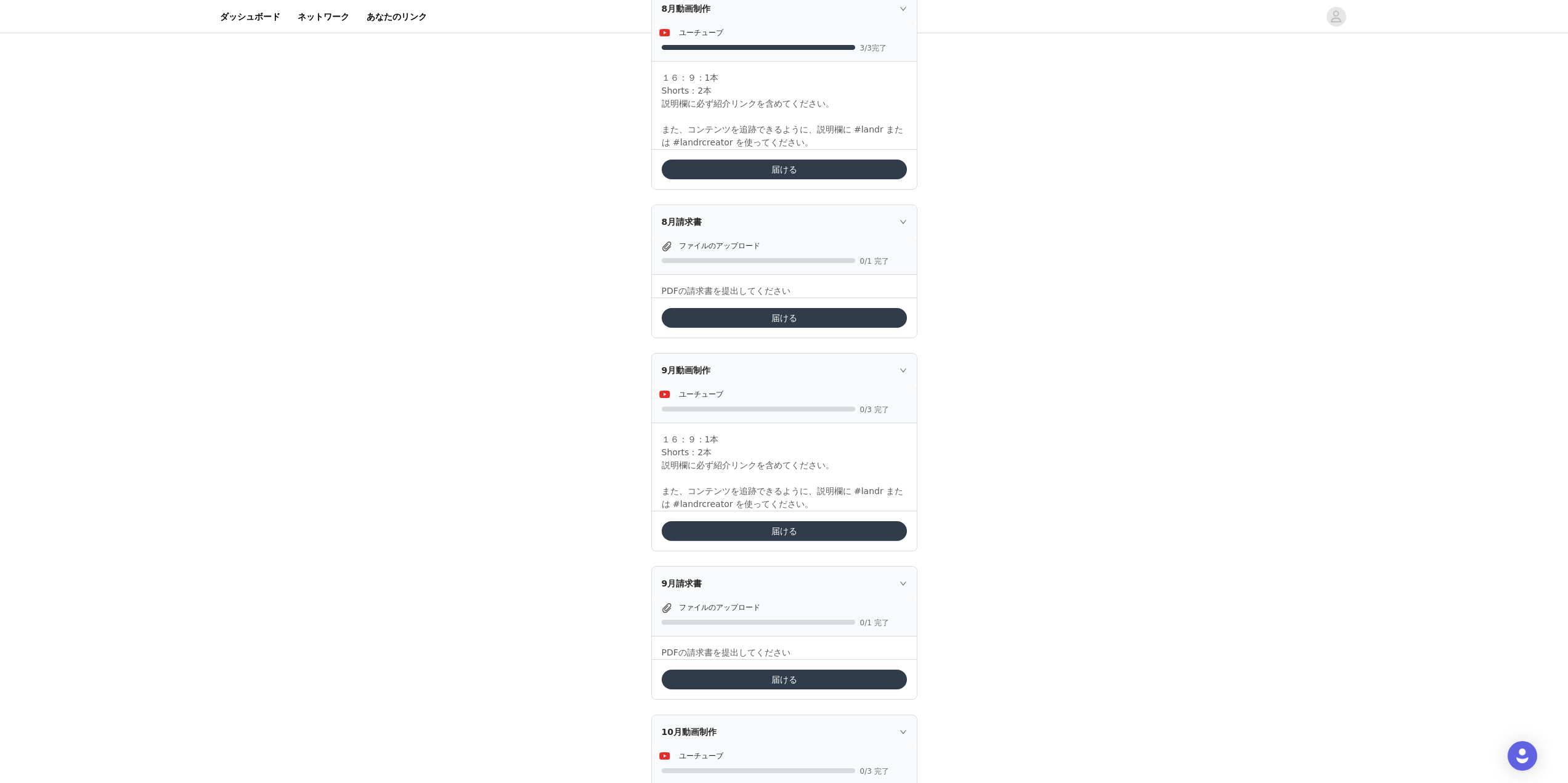
click at [798, 238] on div "ファイルのアップロード 0/1 完了 PDFの請求書を提出してください" at bounding box center [784, 268] width 265 height 59
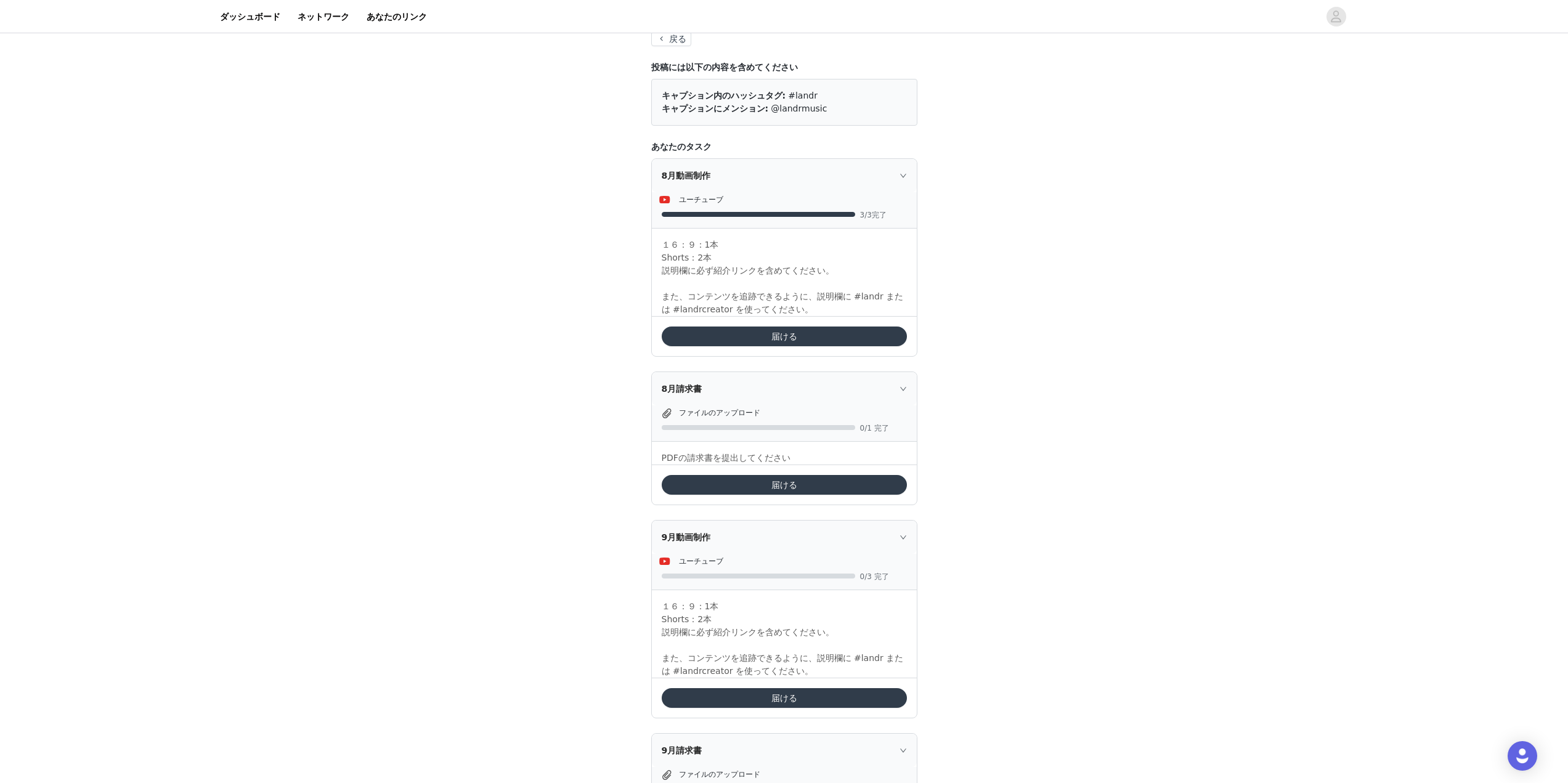
scroll to position [56, 0]
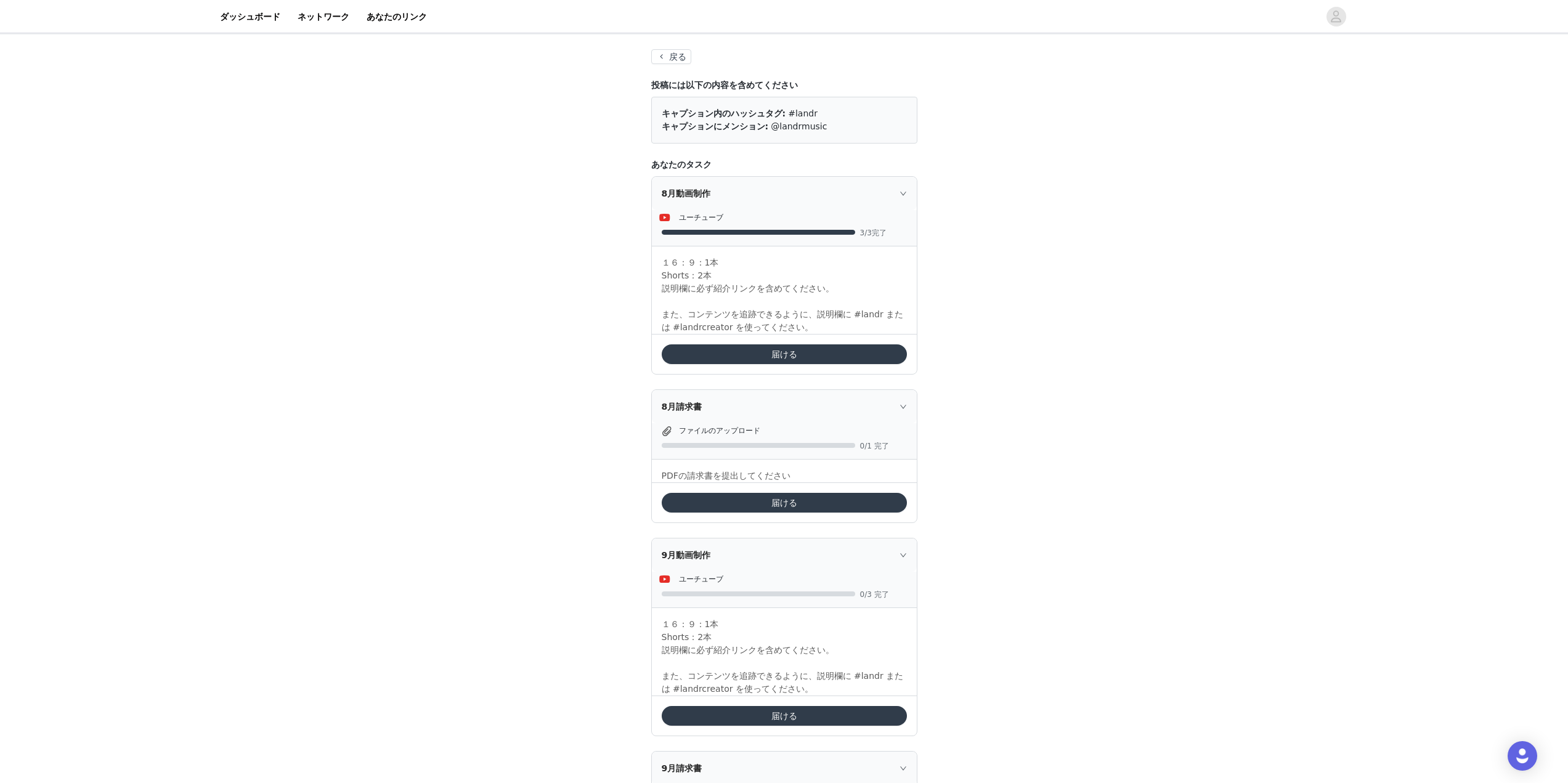
click at [781, 498] on button "届ける" at bounding box center [784, 502] width 245 height 19
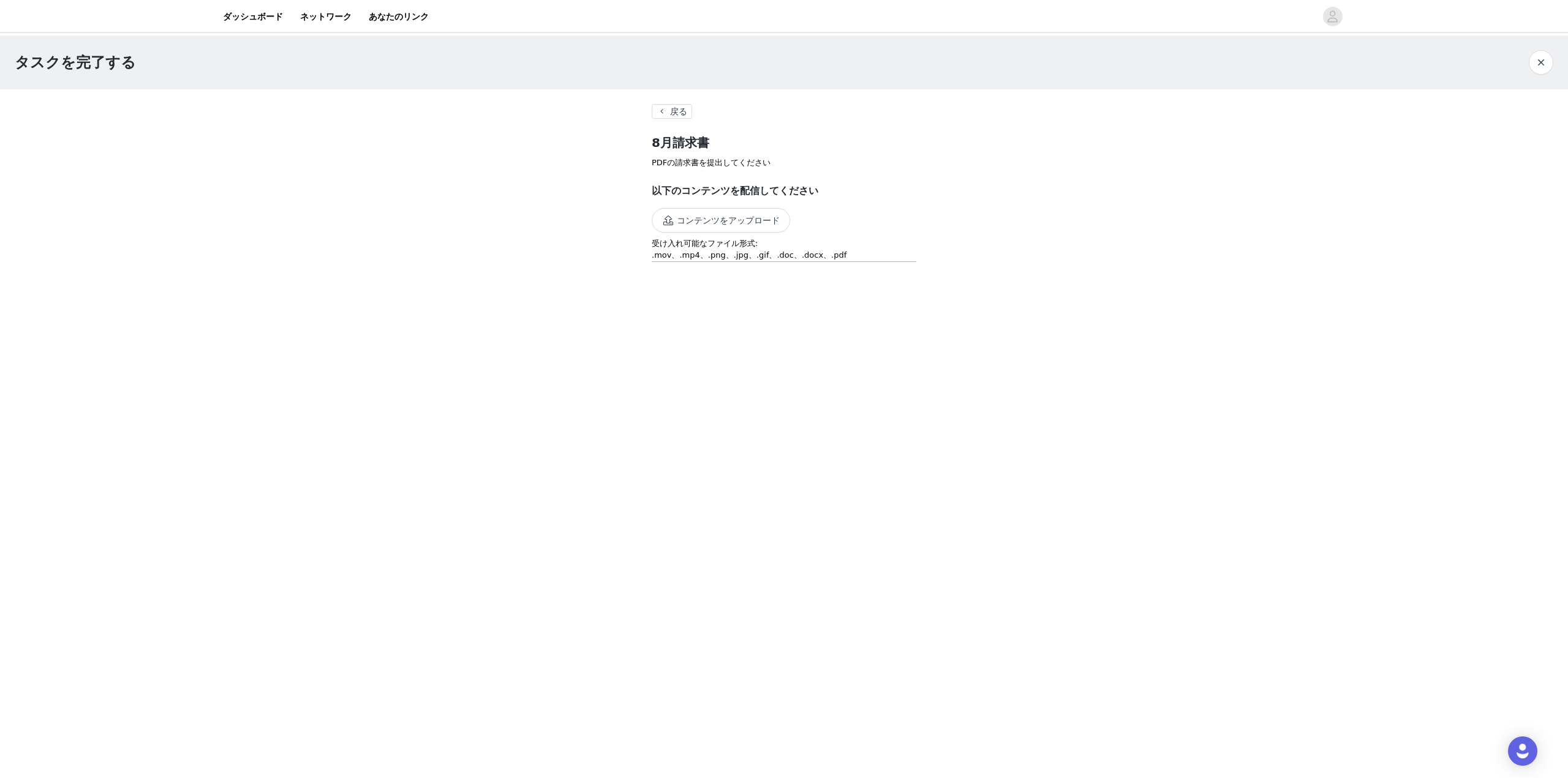
click at [734, 223] on button "コンテンツをアップロード" at bounding box center [721, 221] width 138 height 25
click at [741, 296] on link "https://d2ai5cwthaqejb.cloudfront.net/activations/file-uploads/custom-tasks/aup…" at bounding box center [695, 291] width 88 height 9
